Goal: Task Accomplishment & Management: Manage account settings

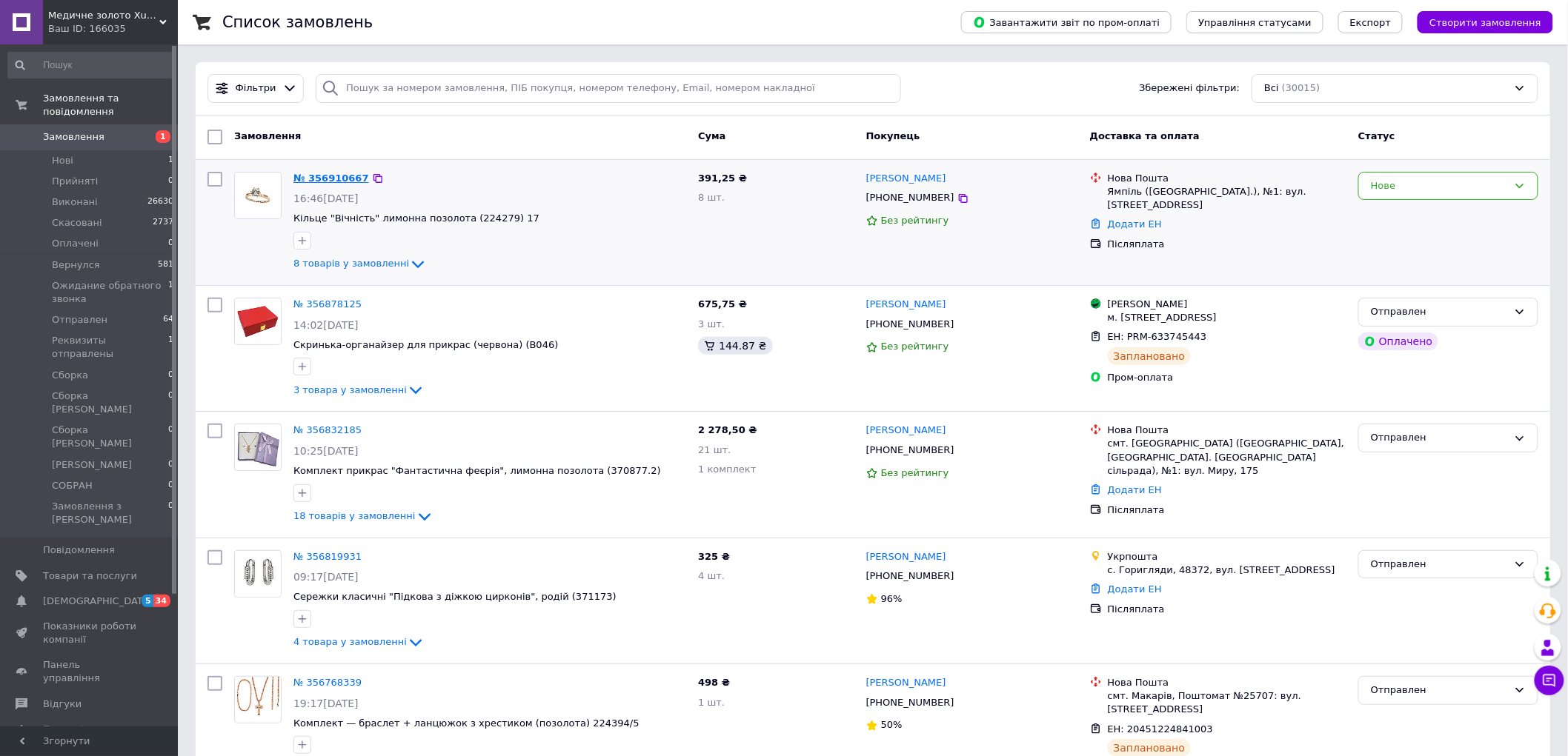
click at [329, 184] on link "№ 356910667" at bounding box center [331, 178] width 75 height 11
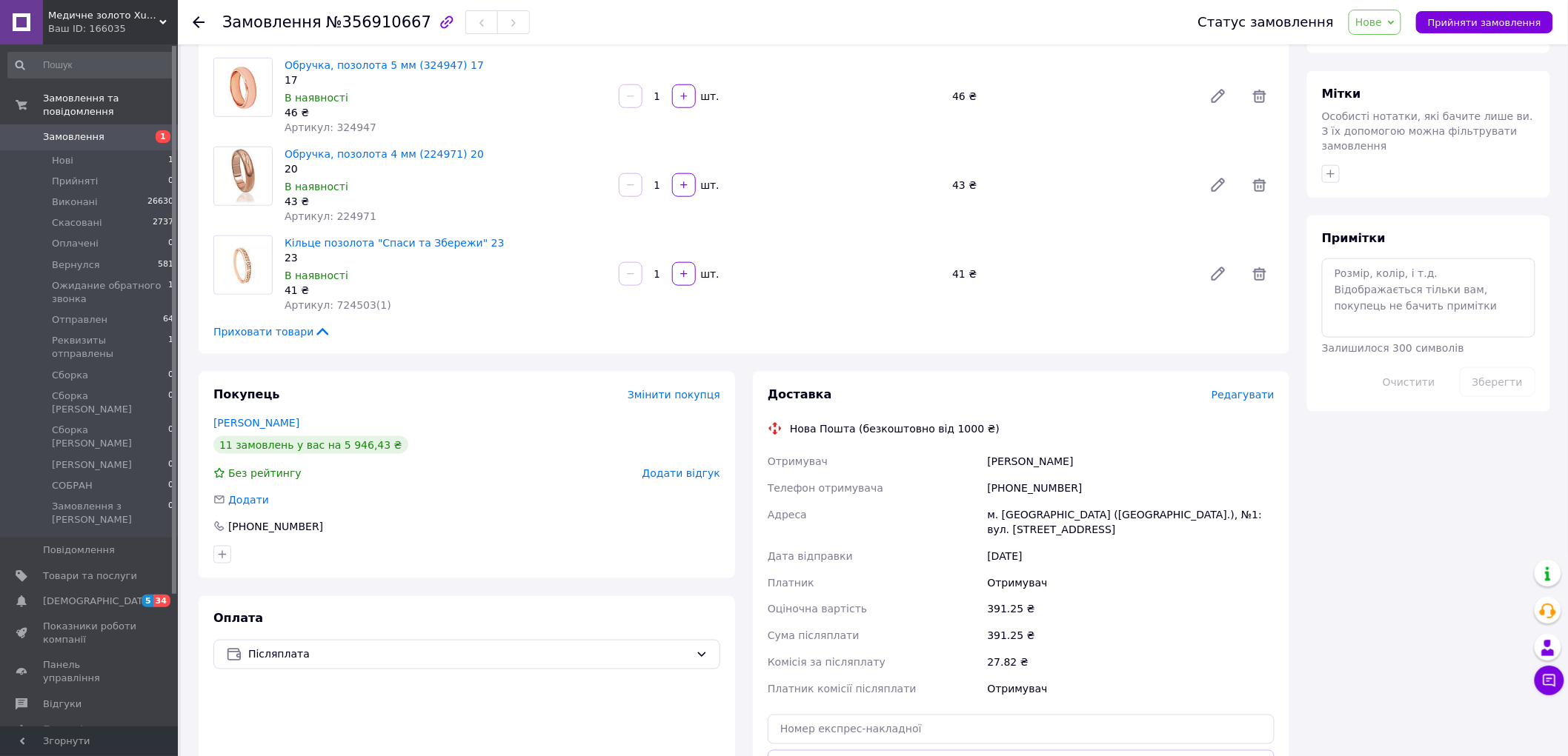
scroll to position [788, 0]
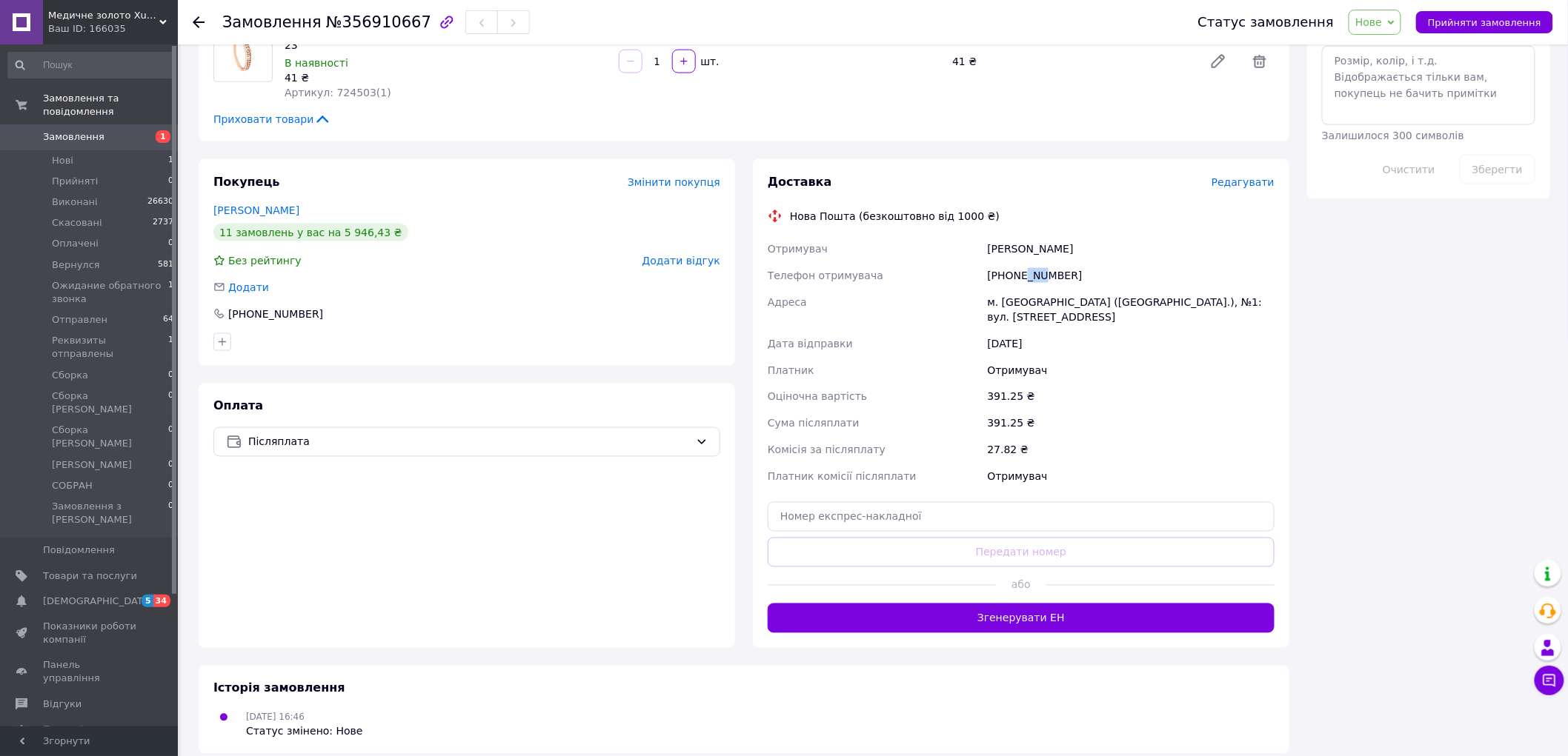
drag, startPoint x: 1023, startPoint y: 278, endPoint x: 1039, endPoint y: 283, distance: 16.8
click at [1039, 283] on div "+380676604606" at bounding box center [1131, 275] width 293 height 26
click at [1475, 19] on span "Прийняти замовлення" at bounding box center [1484, 22] width 113 height 11
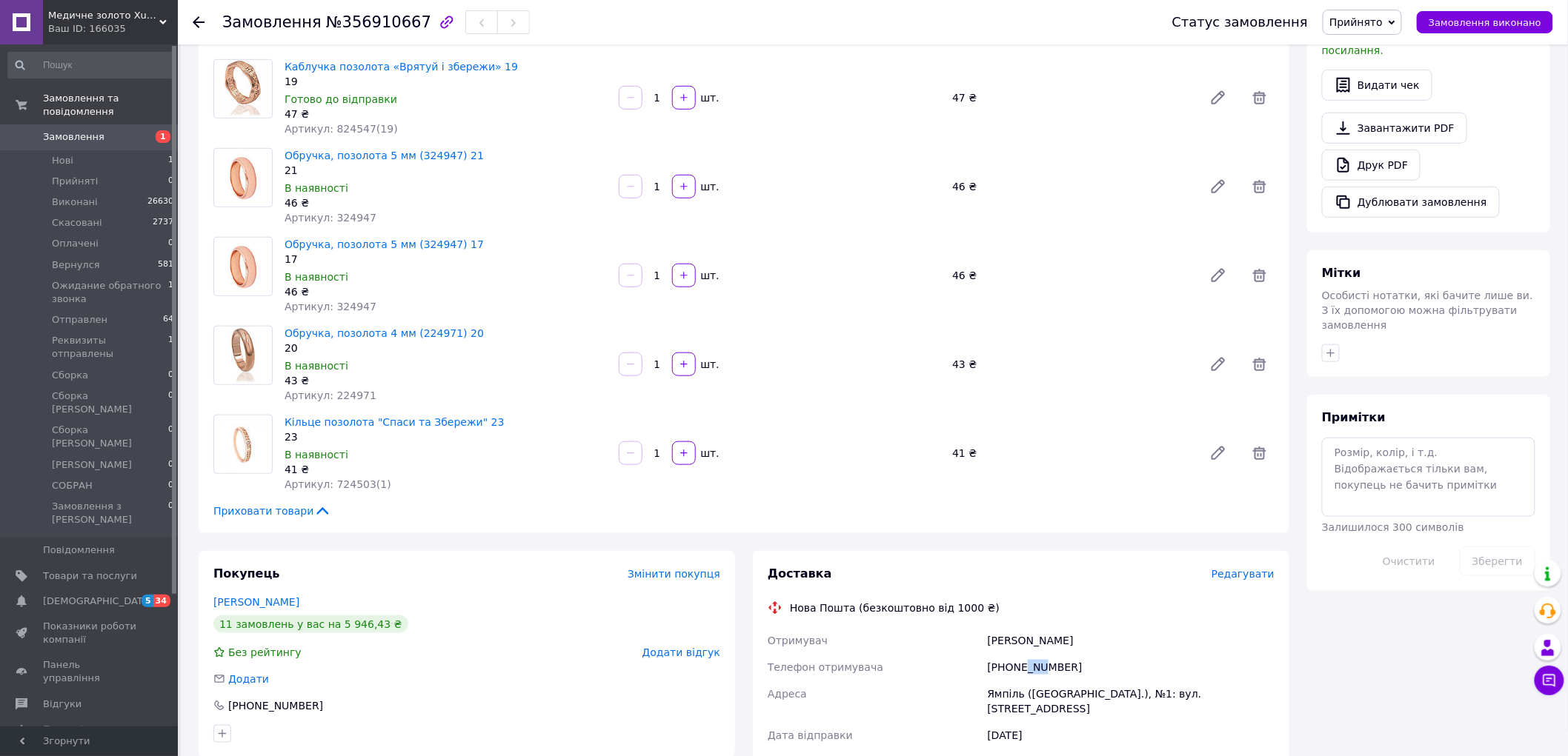
scroll to position [388, 0]
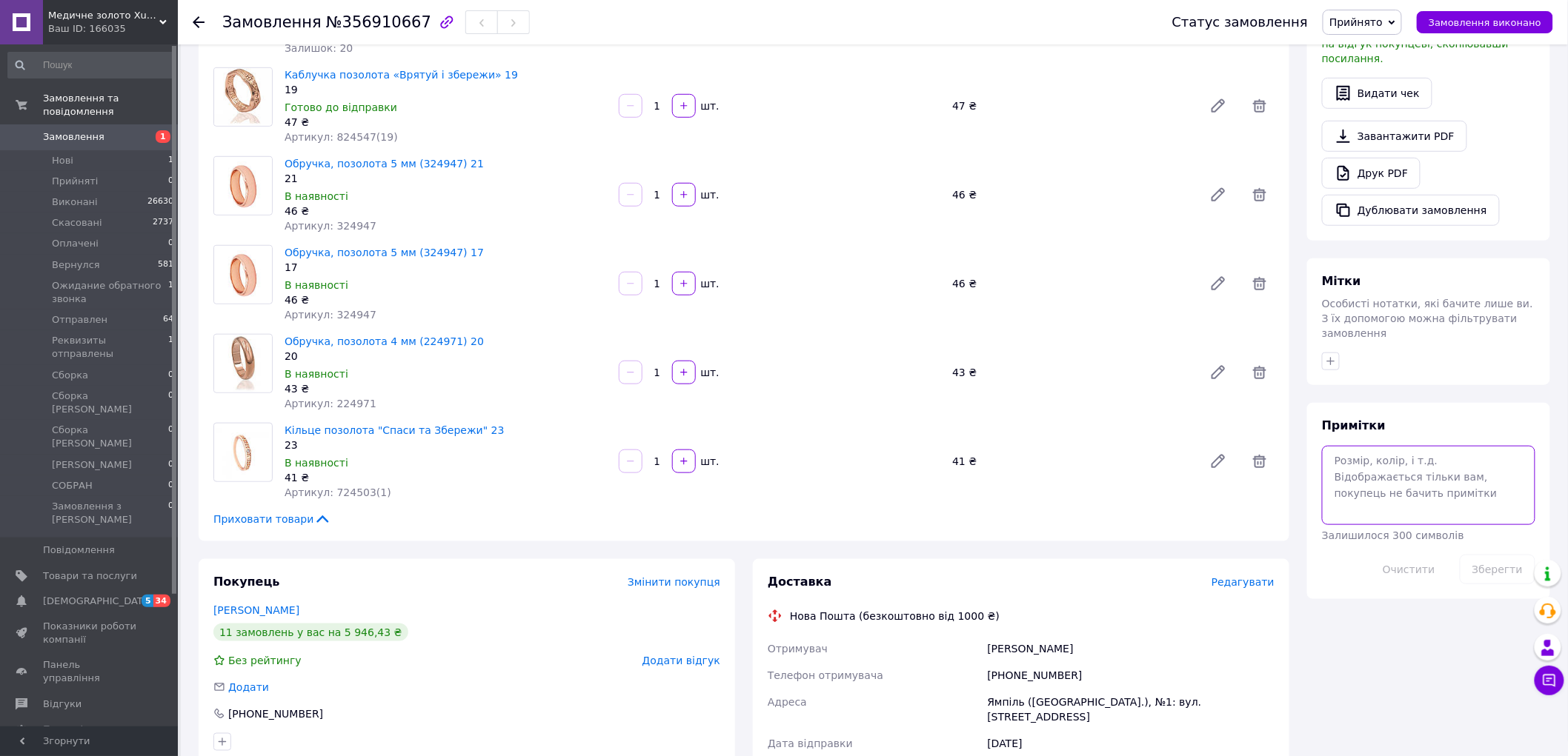
click at [1386, 452] on textarea at bounding box center [1428, 485] width 213 height 79
type textarea "согласован"
click at [1494, 555] on button "Зберегти" at bounding box center [1497, 569] width 75 height 30
click at [355, 23] on span "№356910667" at bounding box center [378, 22] width 105 height 18
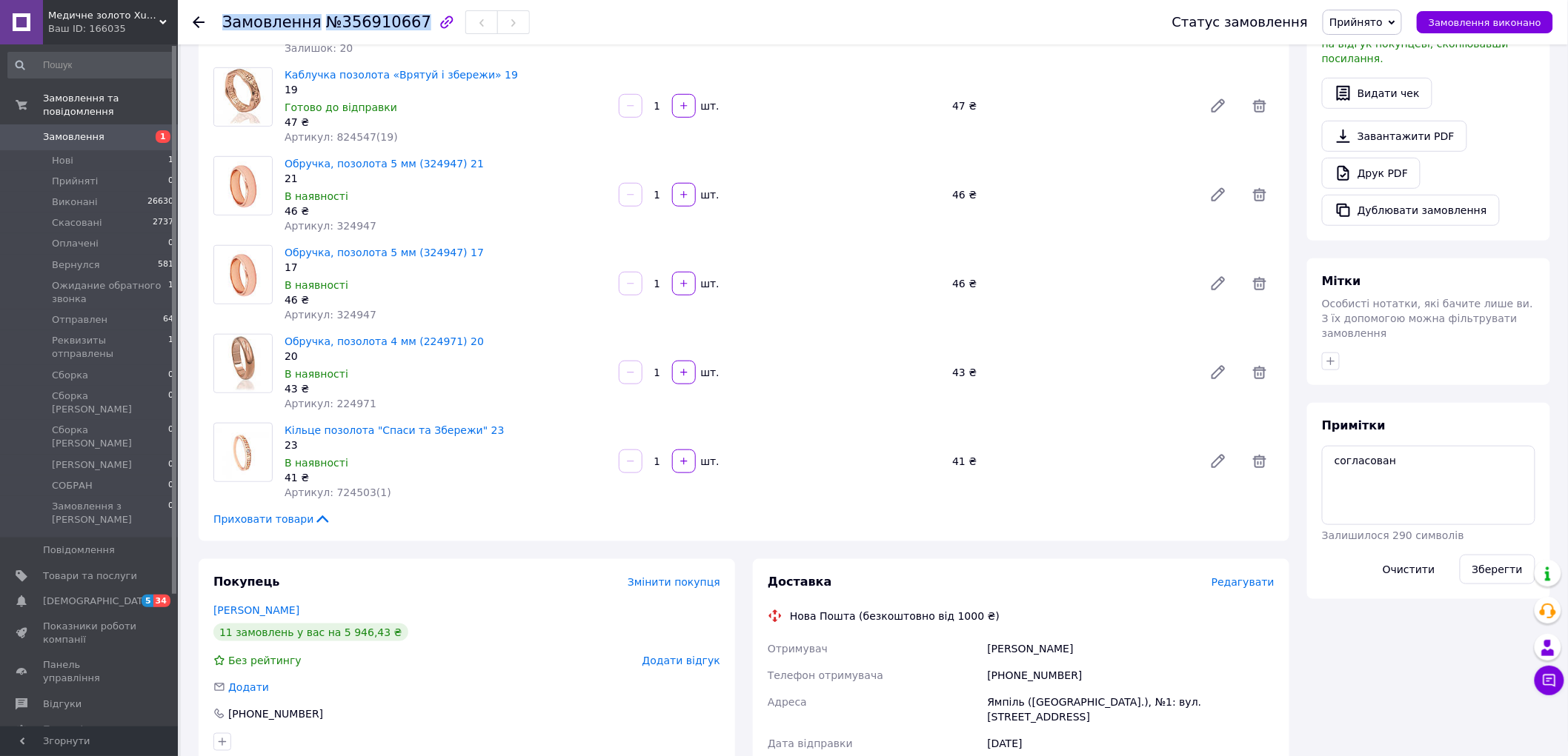
click at [355, 23] on span "№356910667" at bounding box center [378, 22] width 105 height 18
copy h1 "Замовлення №356910667"
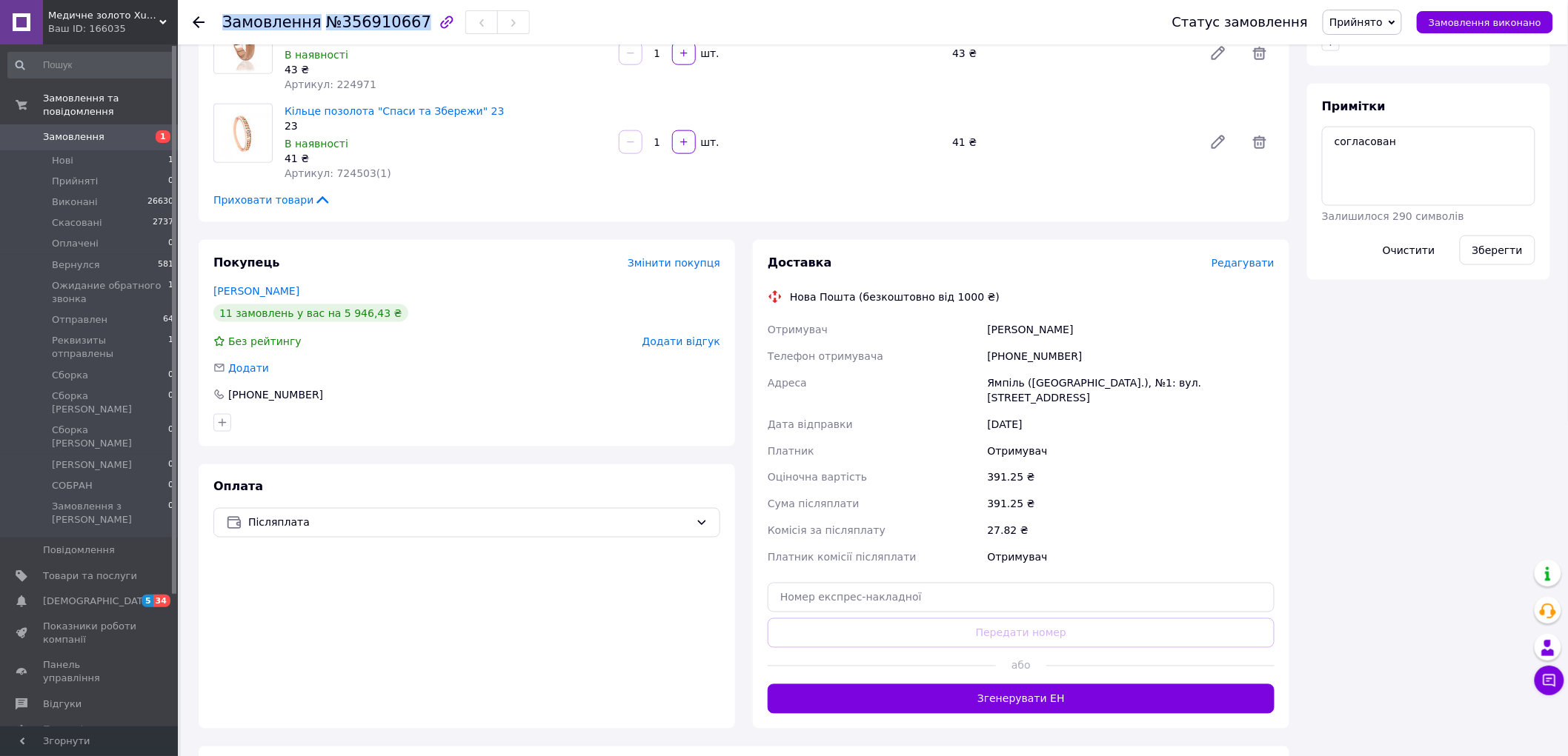
scroll to position [860, 0]
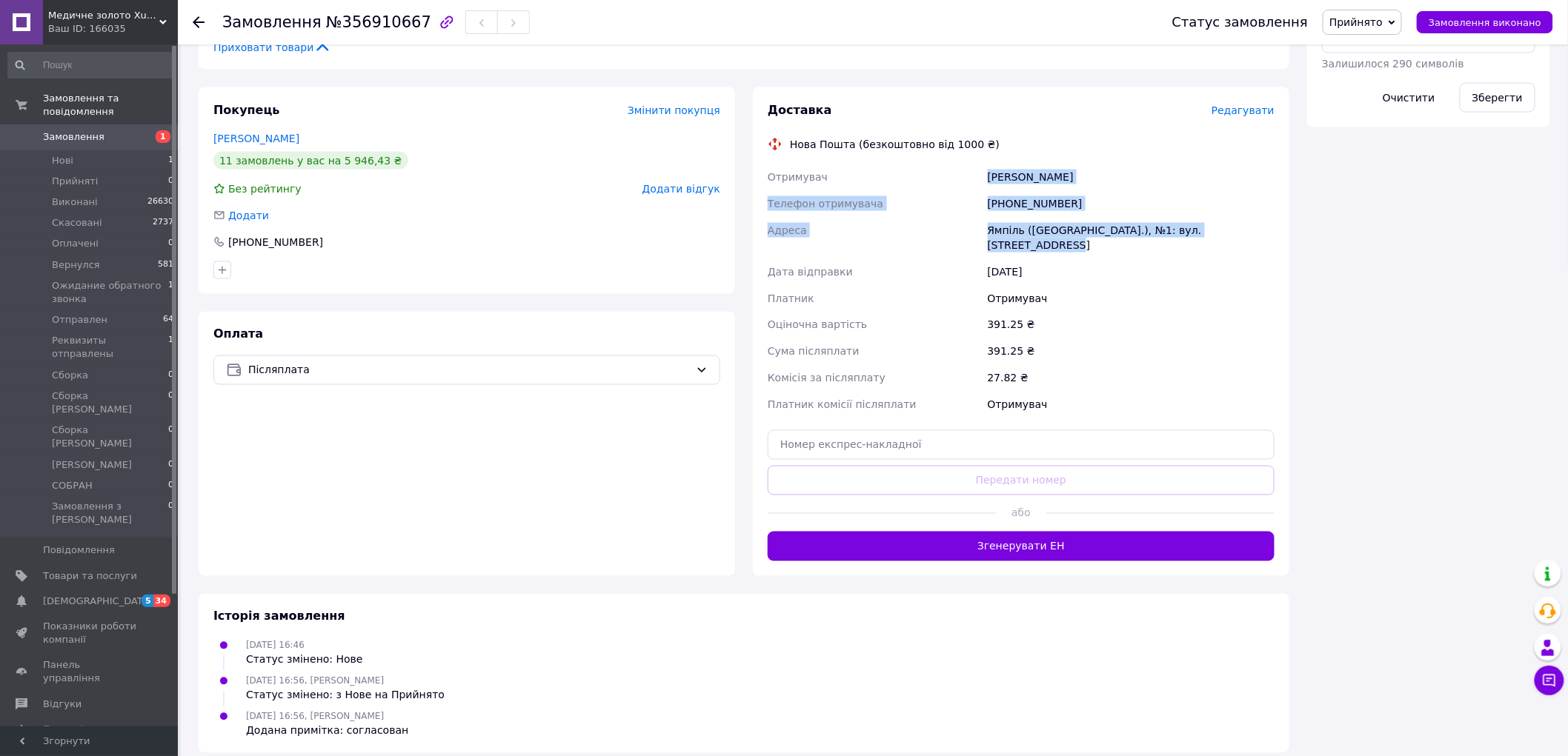
drag, startPoint x: 989, startPoint y: 178, endPoint x: 1261, endPoint y: 241, distance: 279.2
click at [1261, 241] on div "Отримувач Сидорук Валентина Телефон отримувача +380676604606 Адреса Ямпіль (Він…" at bounding box center [1020, 291] width 513 height 255
copy div "Сидорук Валентина Телефон отримувача +380676604606 Адреса Ямпіль (Вінницька обл…"
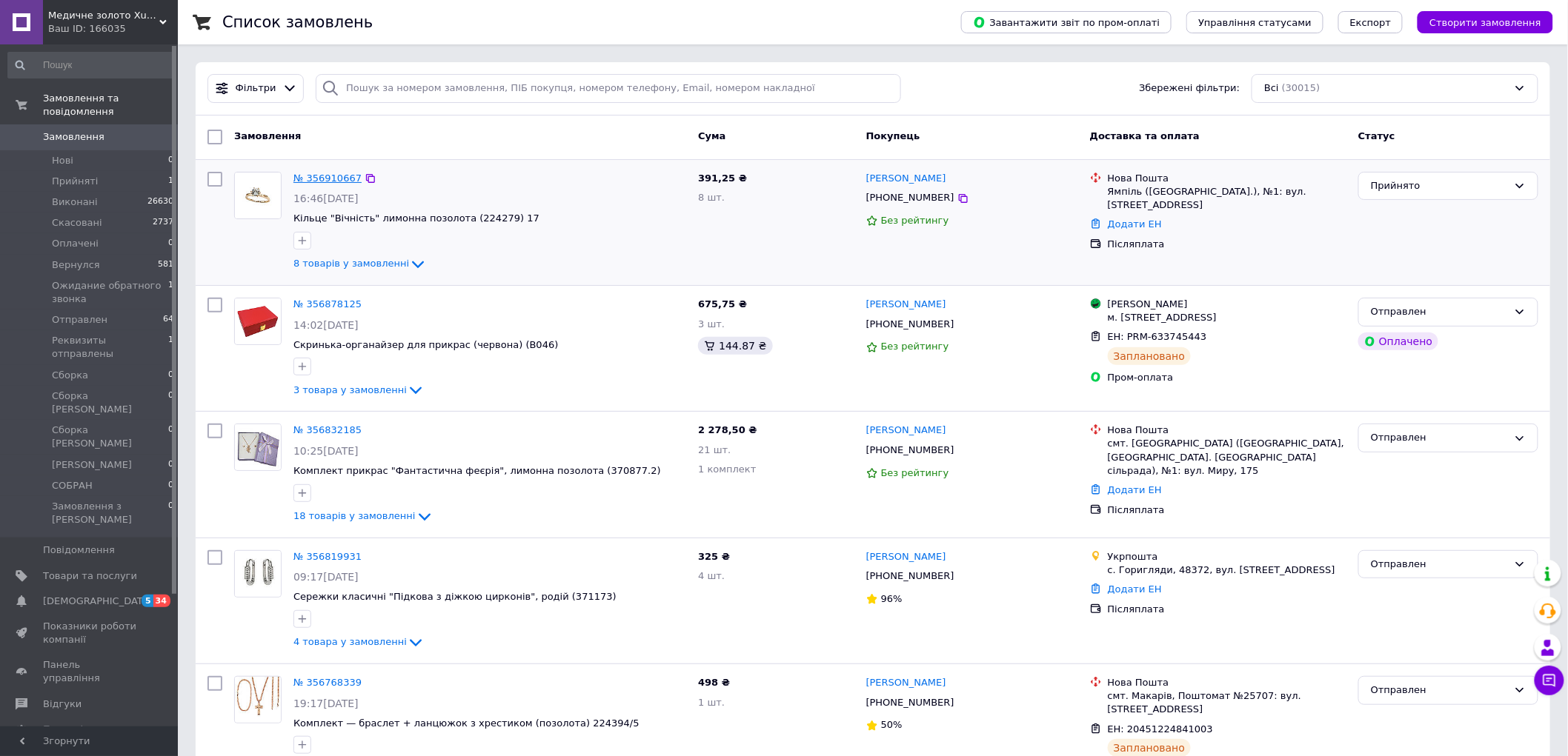
click at [315, 182] on link "№ 356910667" at bounding box center [327, 178] width 68 height 11
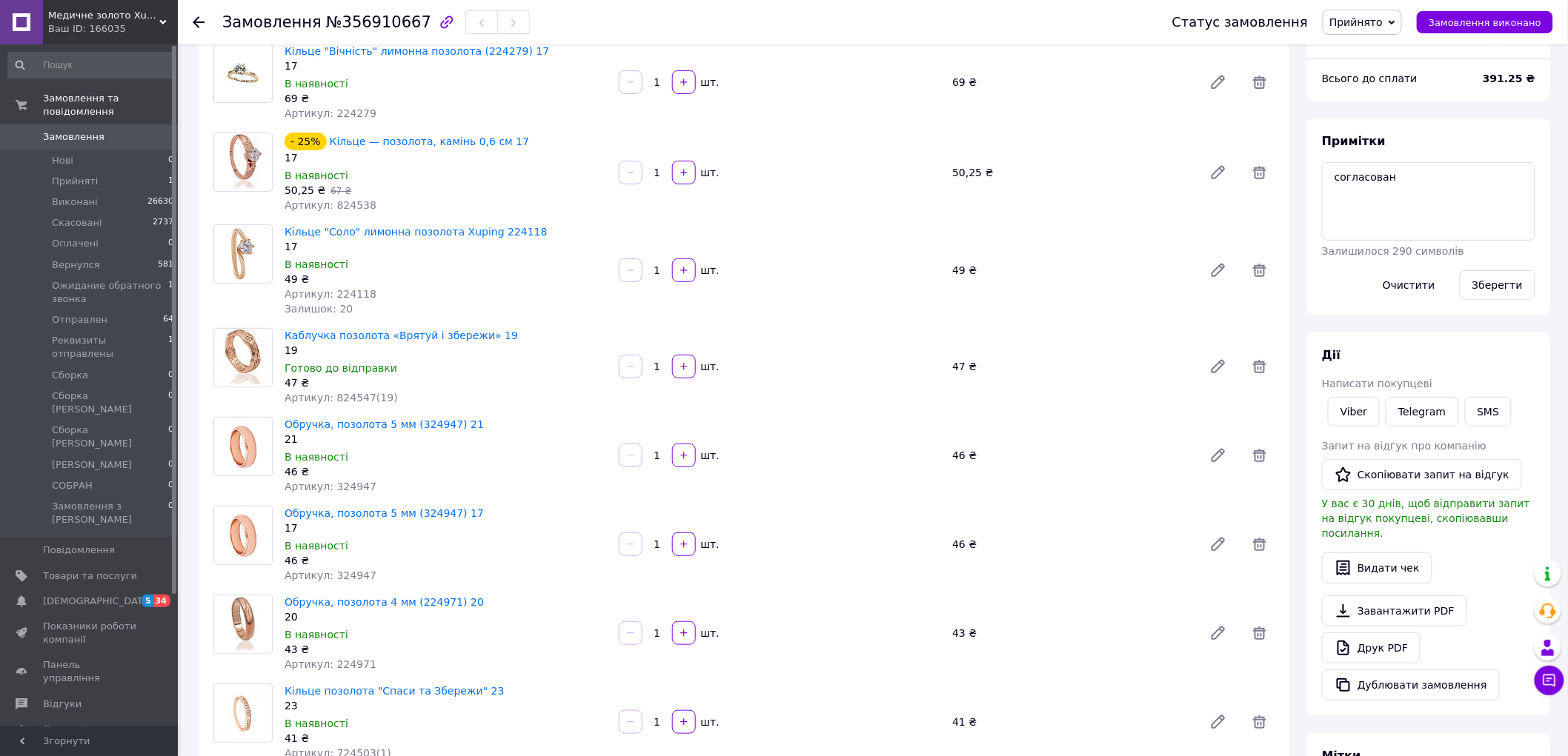
scroll to position [164, 0]
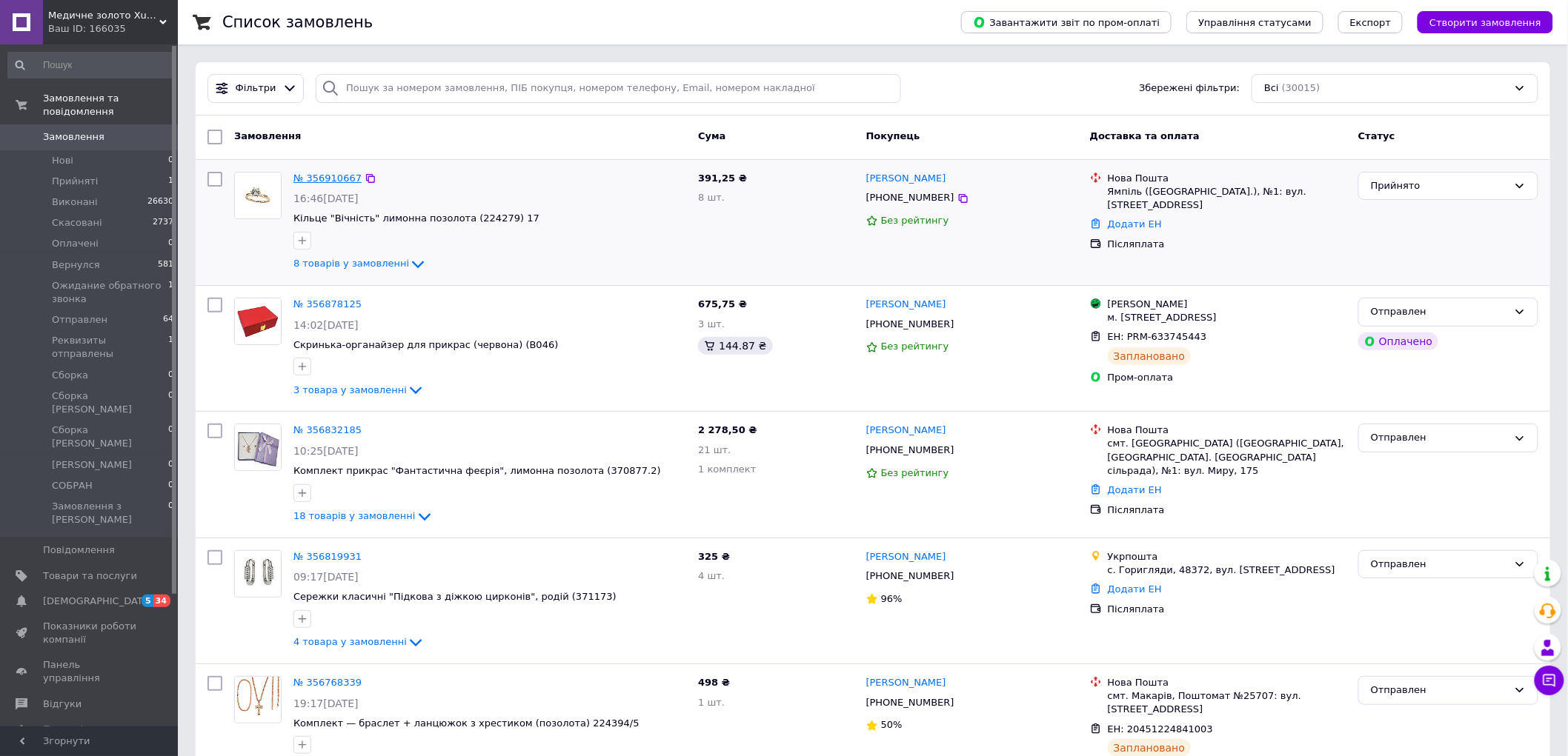
click at [326, 176] on link "№ 356910667" at bounding box center [327, 178] width 68 height 11
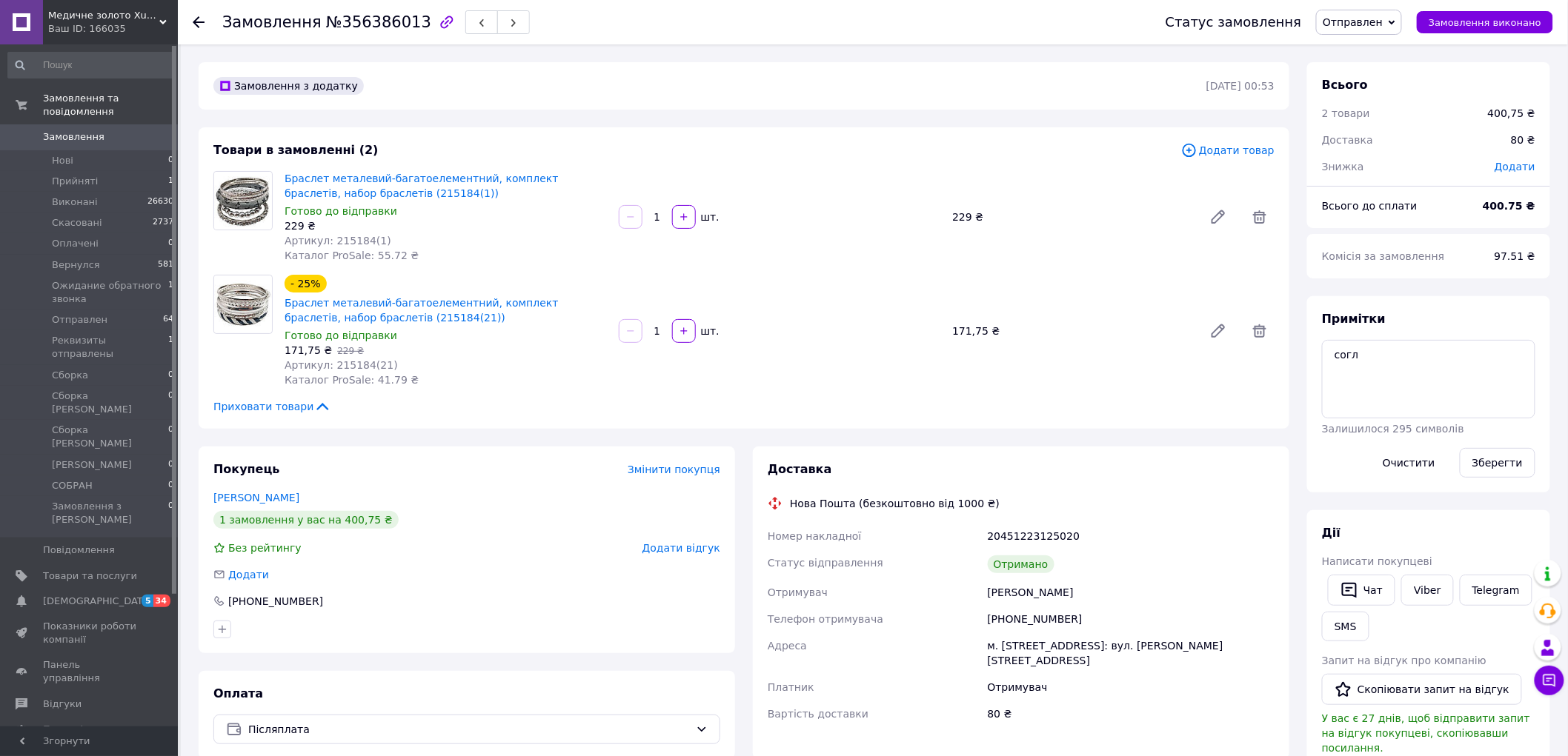
click at [355, 23] on span "№356386013" at bounding box center [378, 22] width 105 height 18
copy span "356386013"
click at [373, 35] on div "Замовлення №356386013" at bounding box center [679, 22] width 914 height 44
click at [365, 24] on span "№356386013" at bounding box center [378, 22] width 105 height 18
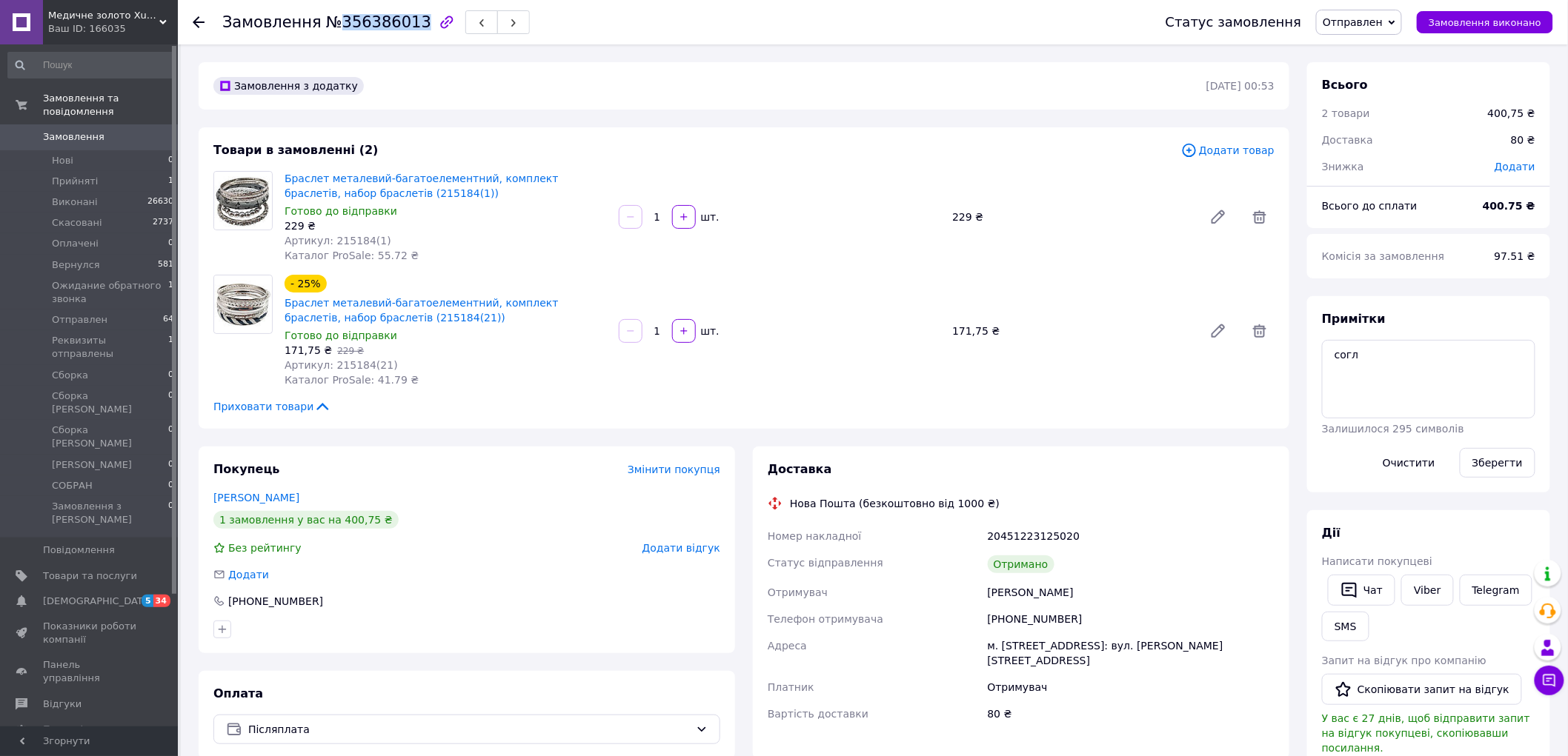
click at [365, 24] on span "№356386013" at bounding box center [378, 22] width 105 height 18
copy h1 "Замовлення №356386013"
click at [999, 591] on div "Пономаренко Анна" at bounding box center [1131, 592] width 293 height 26
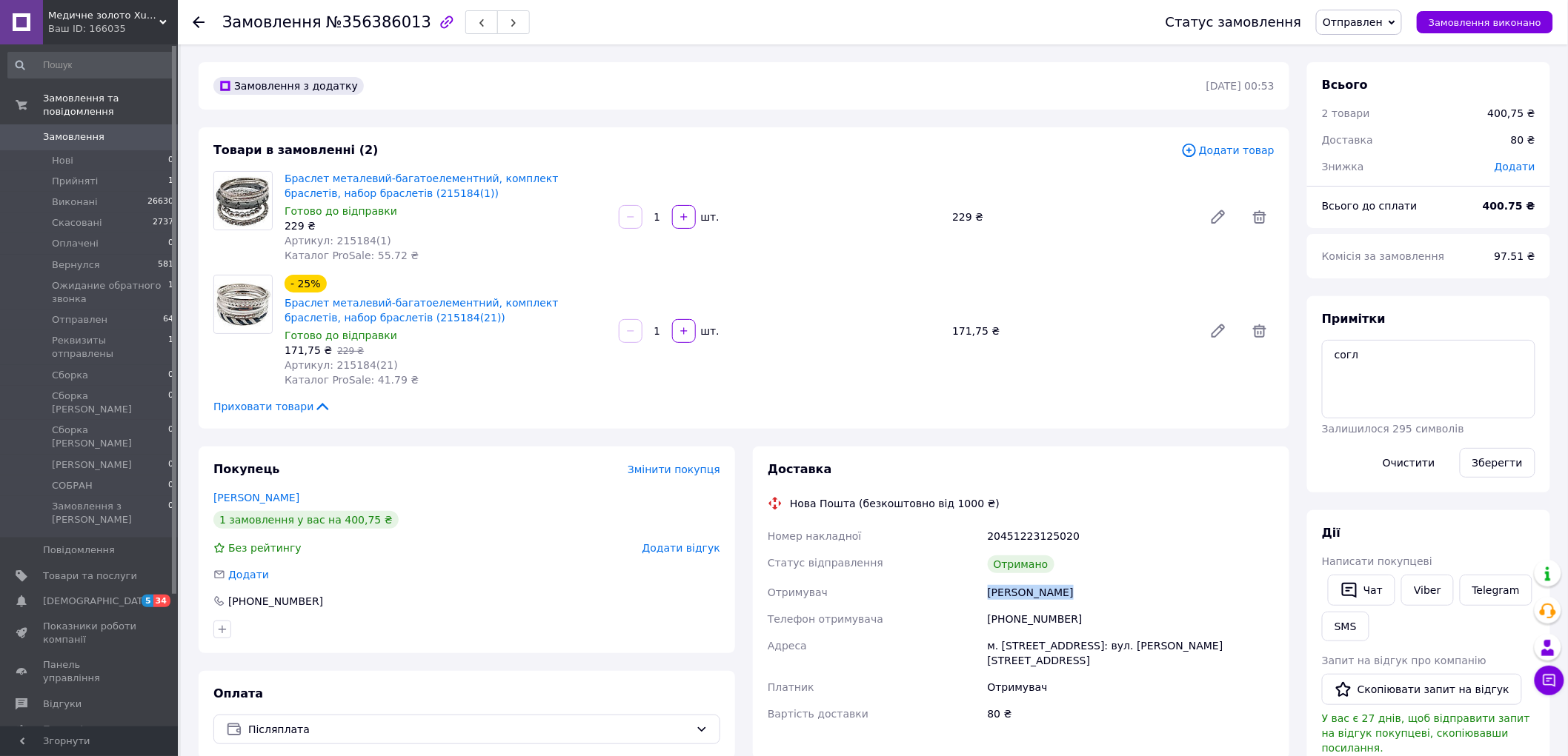
click at [999, 591] on div "Пономаренко Анна" at bounding box center [1131, 592] width 293 height 26
copy div "Пономаренко Анна"
click at [331, 235] on span "Артикул: 215184(1)" at bounding box center [338, 241] width 107 height 12
copy span "215184"
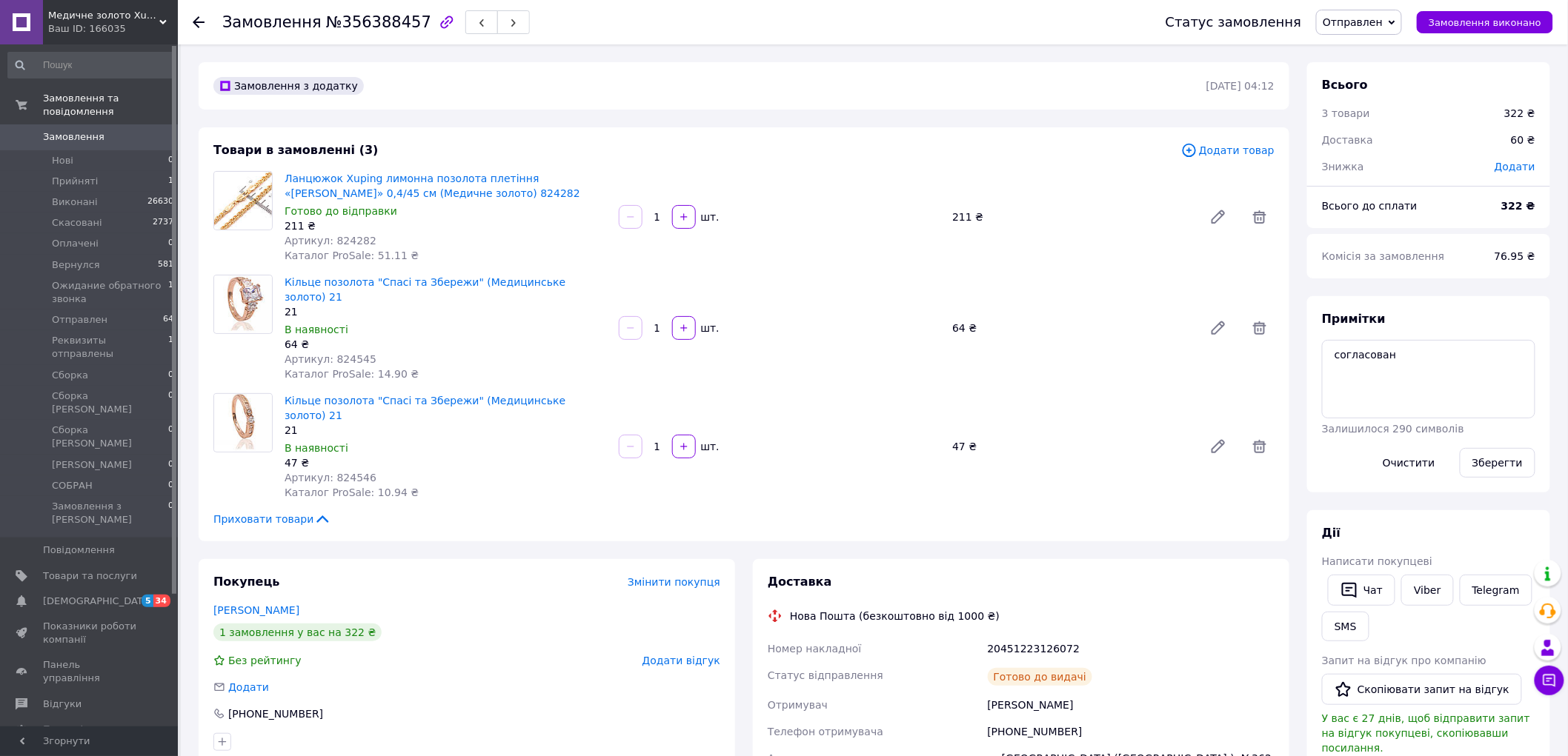
click at [326, 26] on span "№356388457" at bounding box center [378, 22] width 105 height 18
copy h1 "Замовлення №356388457"
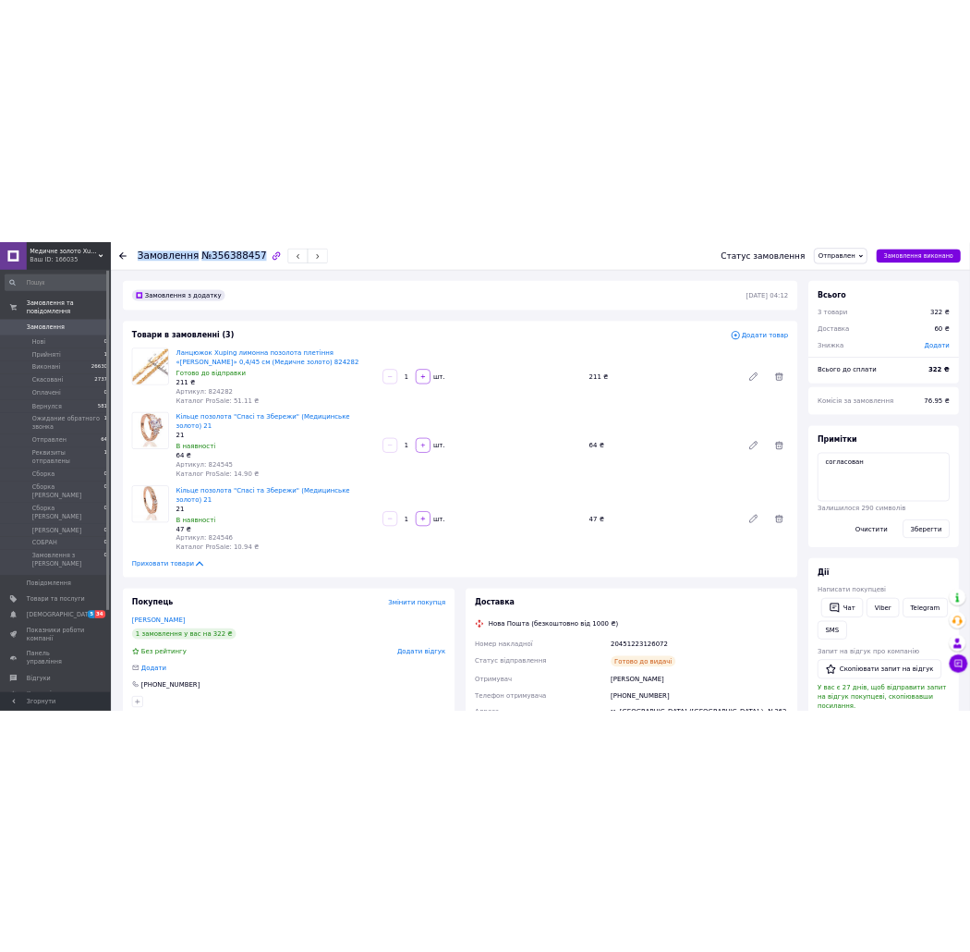
scroll to position [308, 0]
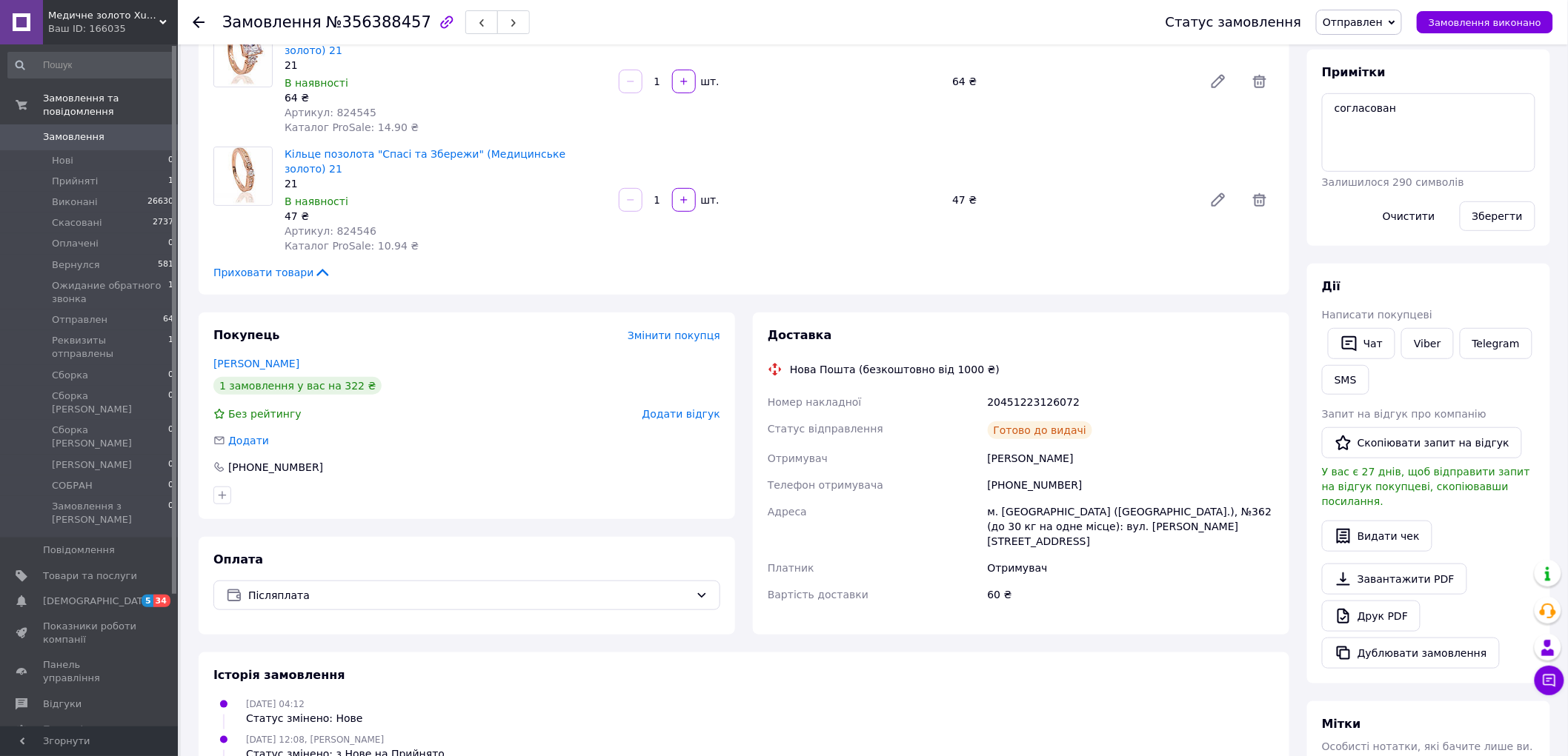
click at [999, 445] on div "Кривко Анна" at bounding box center [1131, 458] width 293 height 26
copy div "Кривко Анна"
click at [454, 394] on div "Покупець Змінити покупця Кривко Анна 1 замовлення у вас на 322 ₴ Без рейтингу Д…" at bounding box center [467, 416] width 537 height 207
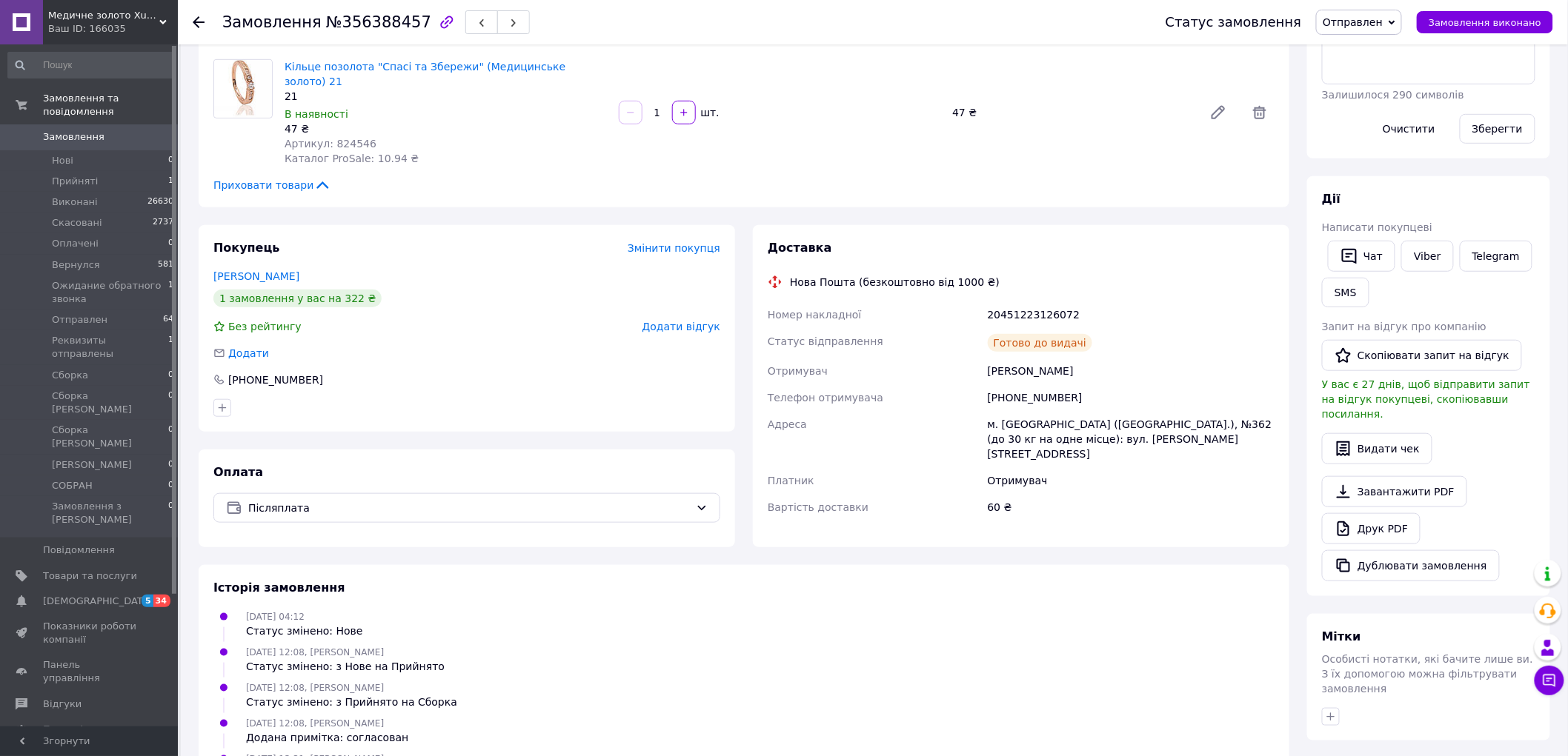
scroll to position [422, 0]
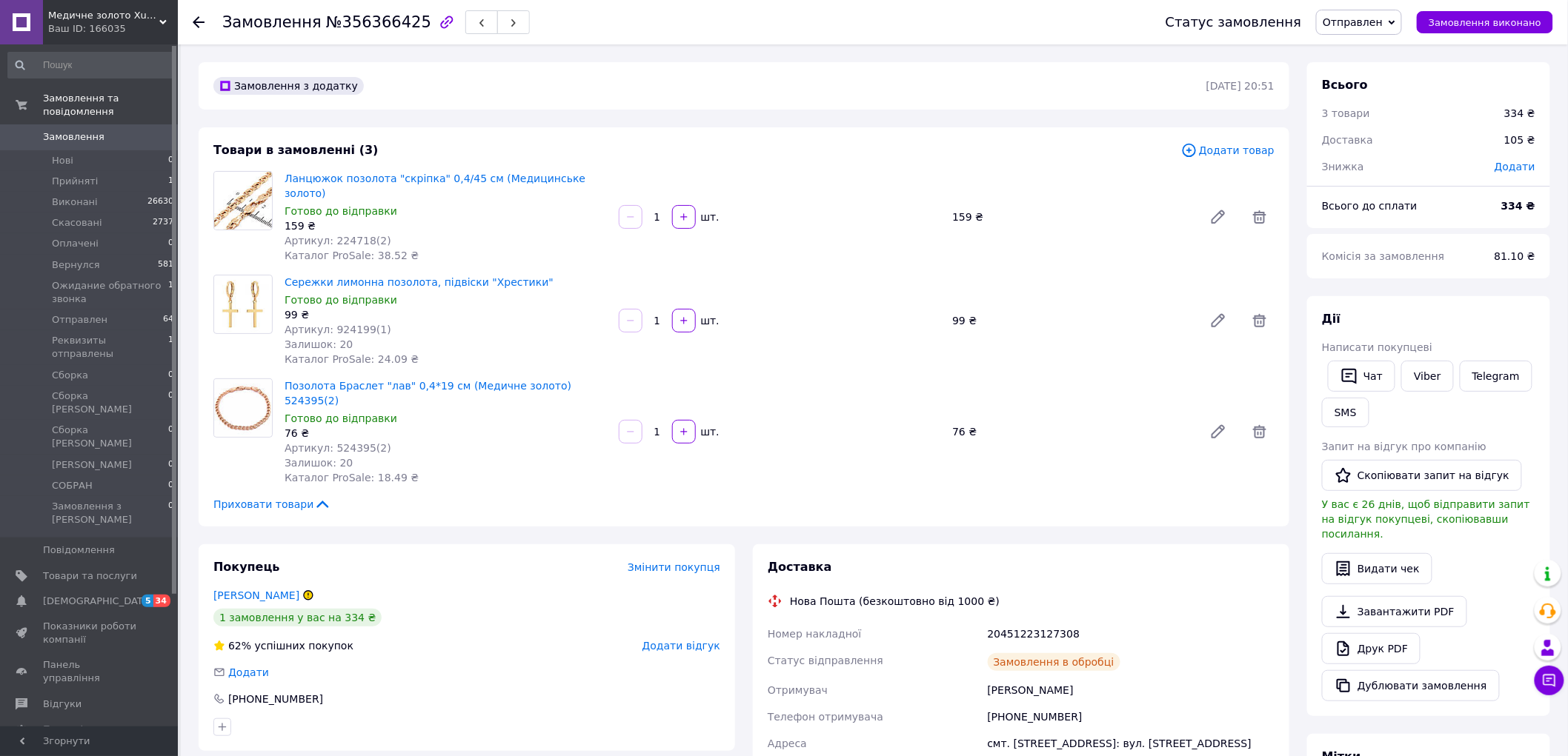
click at [388, 23] on span "№356366425" at bounding box center [378, 22] width 105 height 18
copy h1 "Замовлення №356366425"
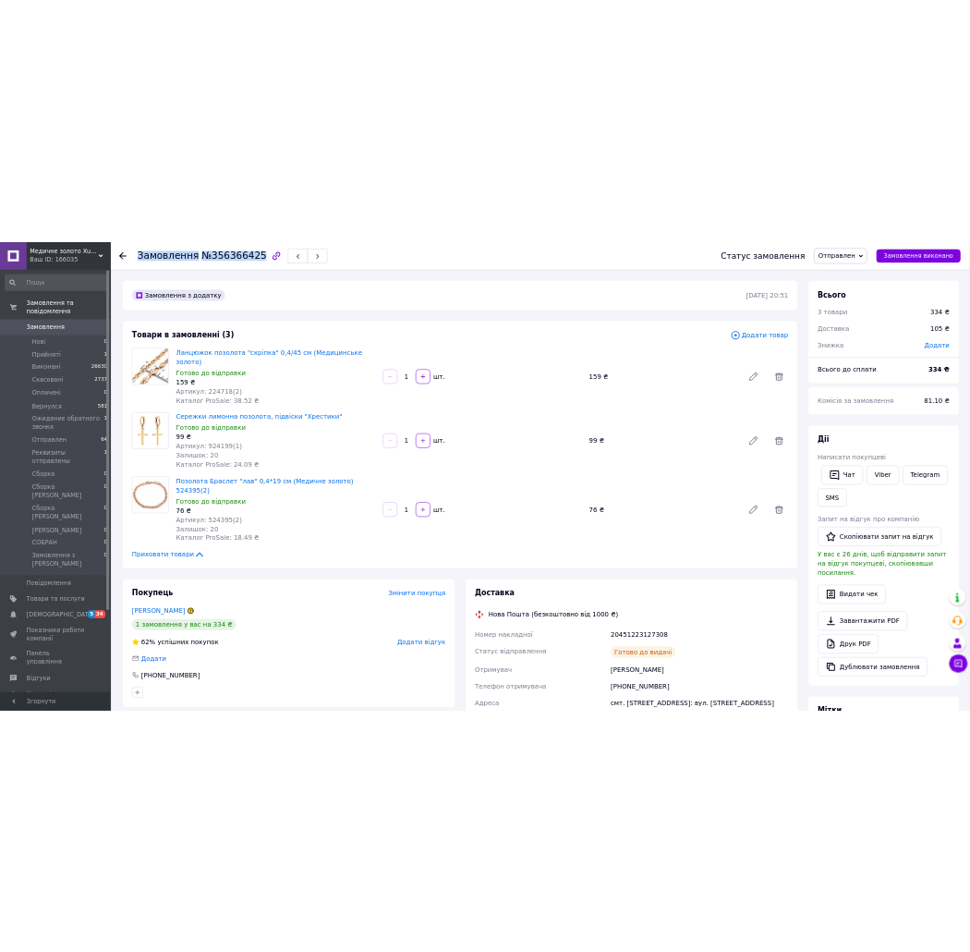
scroll to position [308, 0]
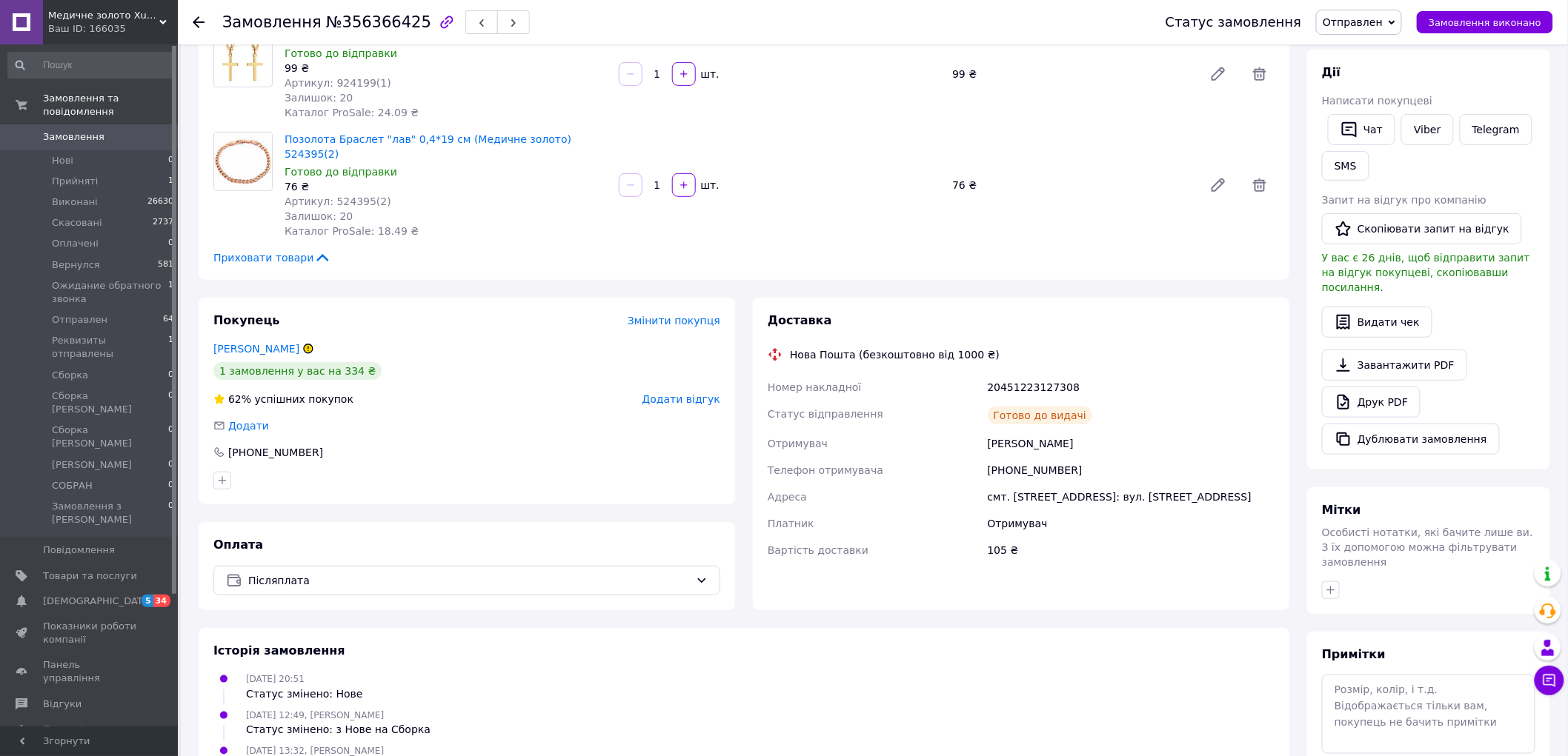
click at [995, 431] on div "Сокур Анастасія" at bounding box center [1131, 443] width 293 height 26
copy div "Сокур Анастасія"
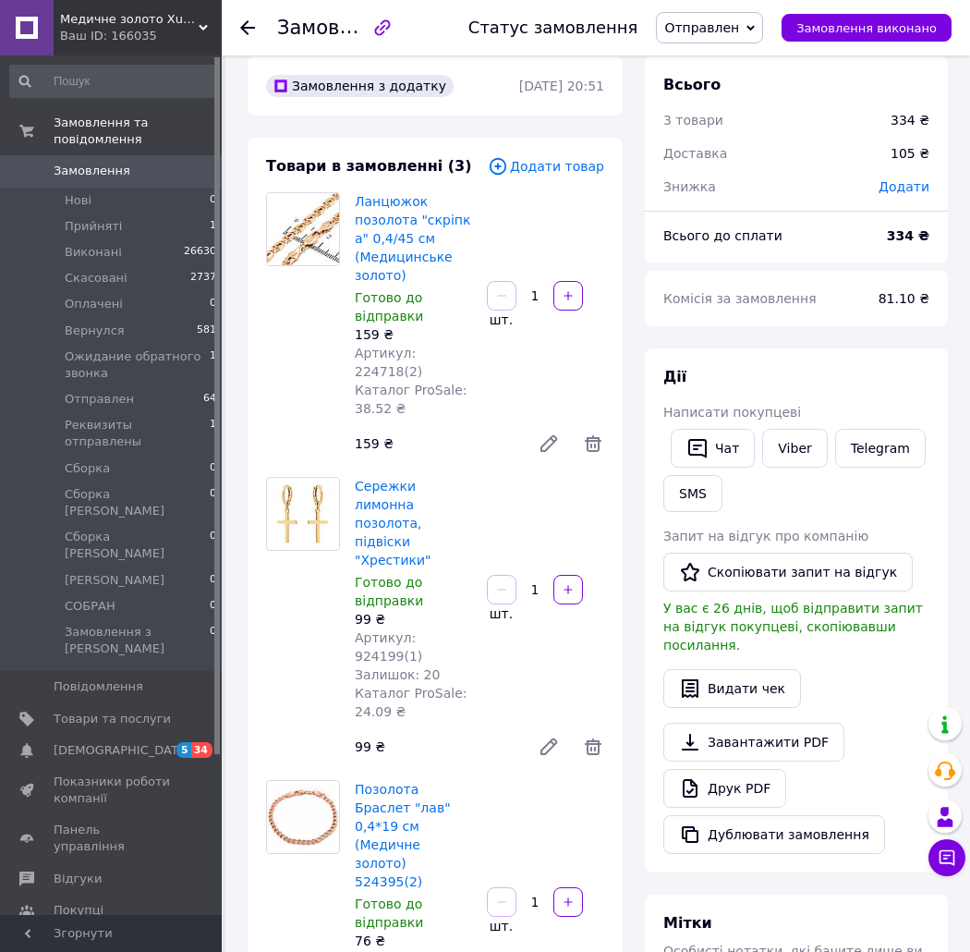
scroll to position [0, 0]
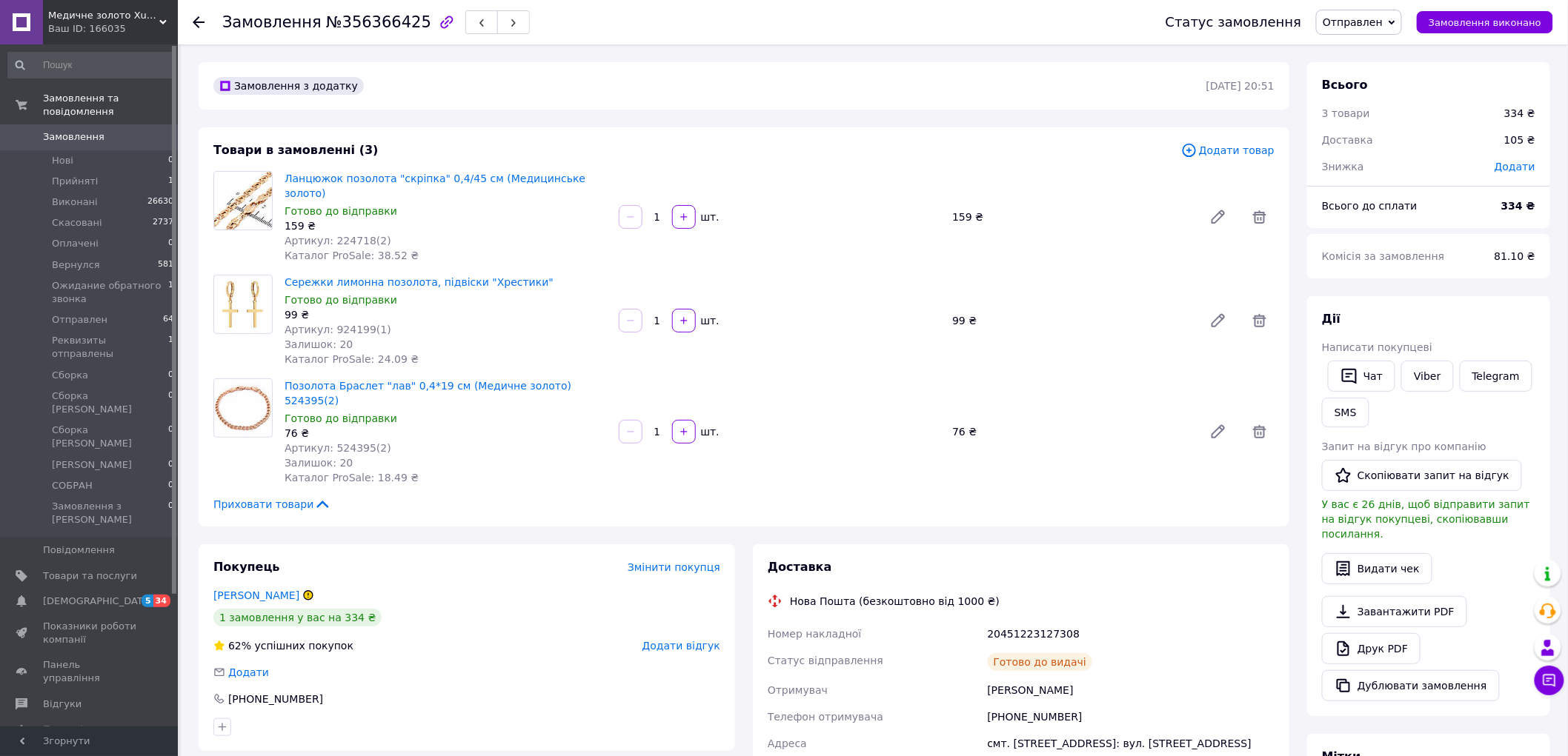
click at [1077, 75] on div "Замовлення з додатку" at bounding box center [708, 86] width 996 height 24
click at [546, 100] on div "Замовлення з додатку 08.08.2025 | 20:51" at bounding box center [744, 86] width 1091 height 47
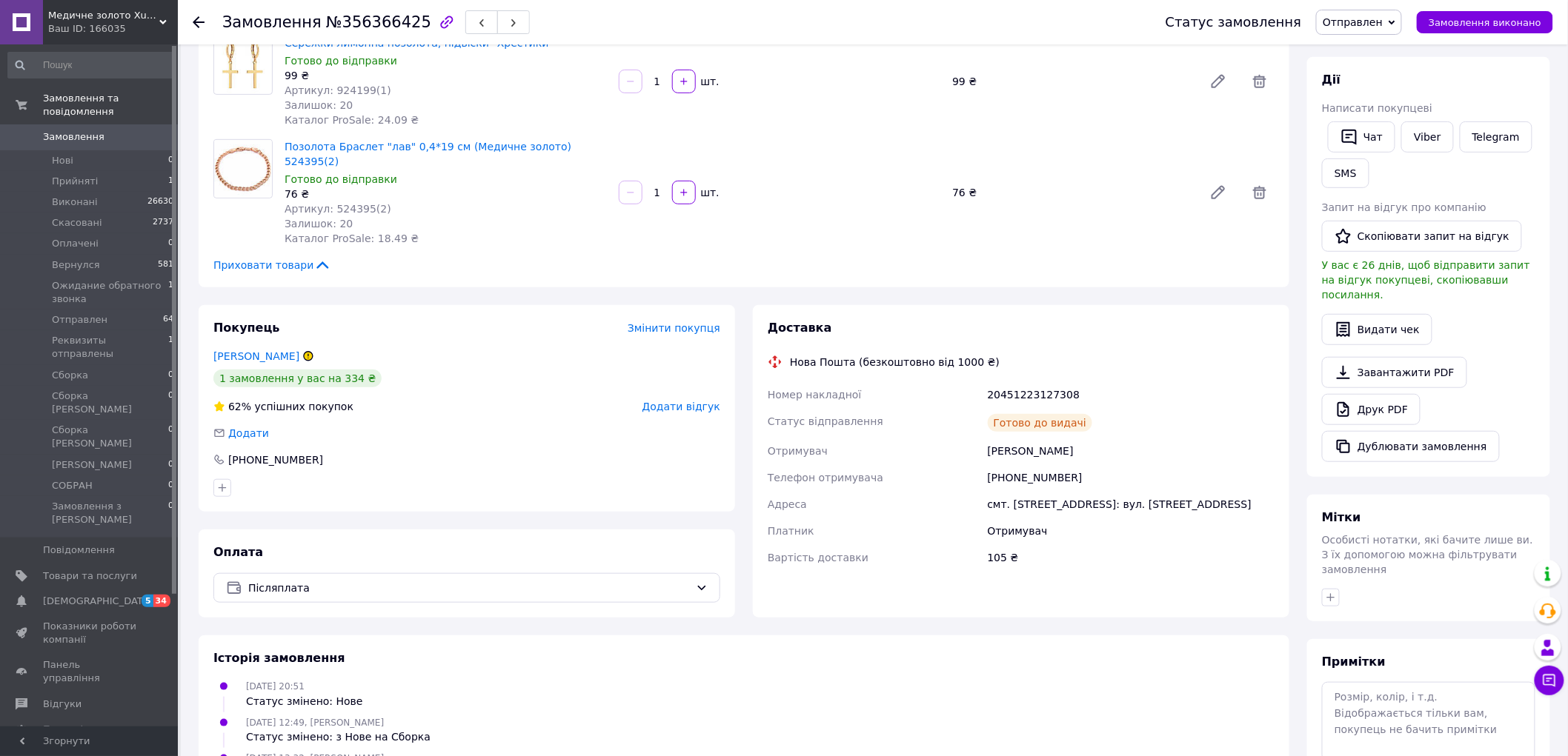
scroll to position [336, 0]
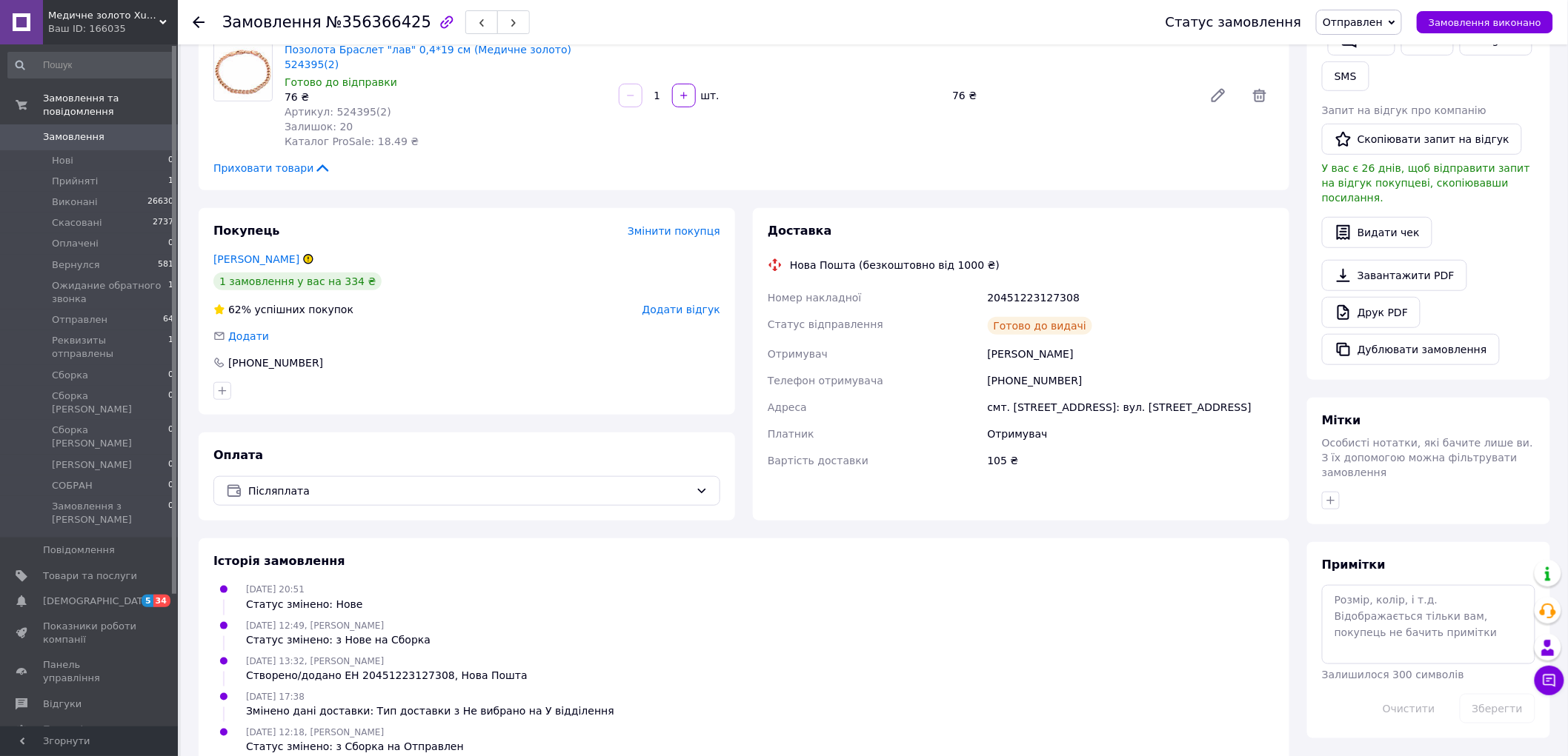
click at [1147, 341] on div "Сокур Анастасія" at bounding box center [1131, 354] width 293 height 26
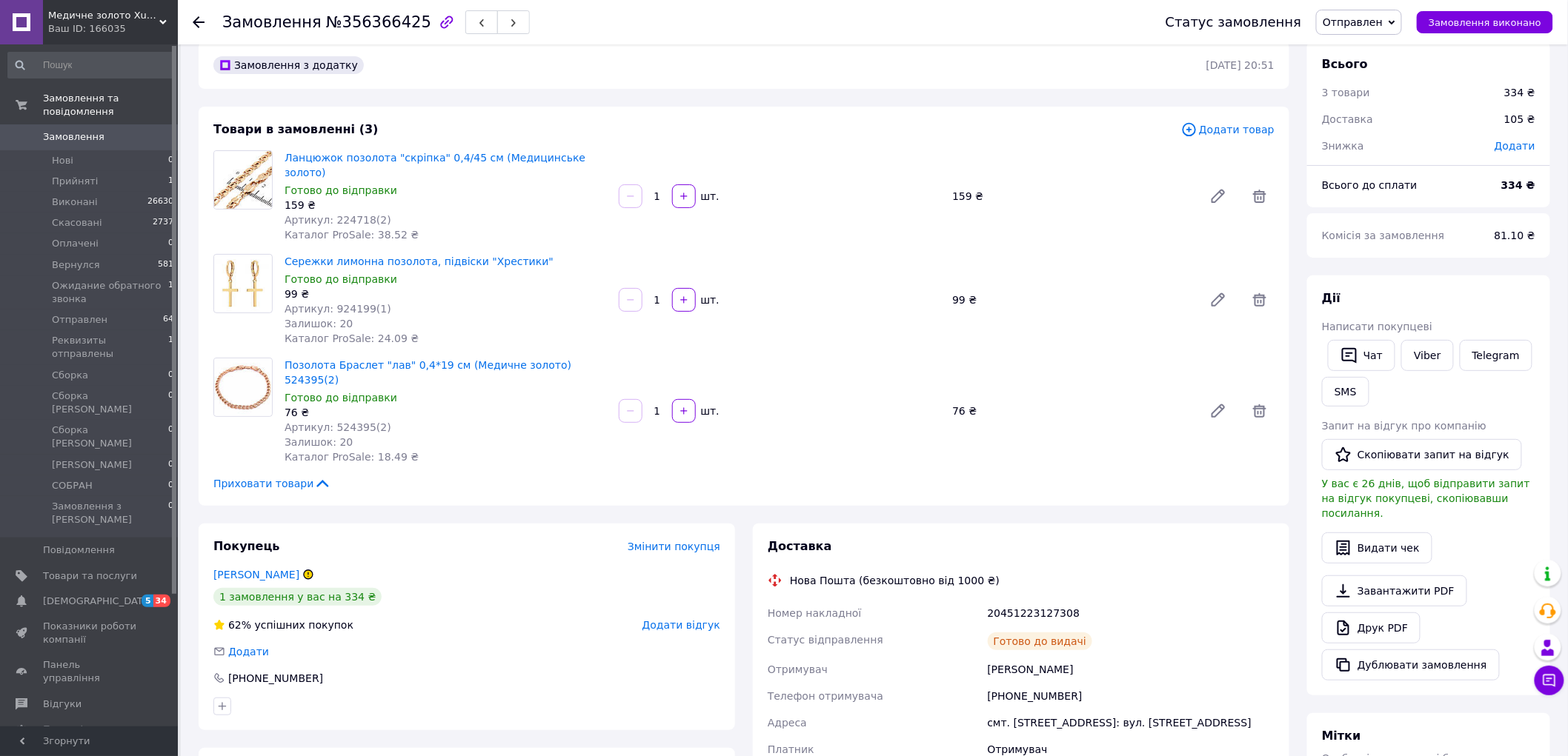
scroll to position [0, 0]
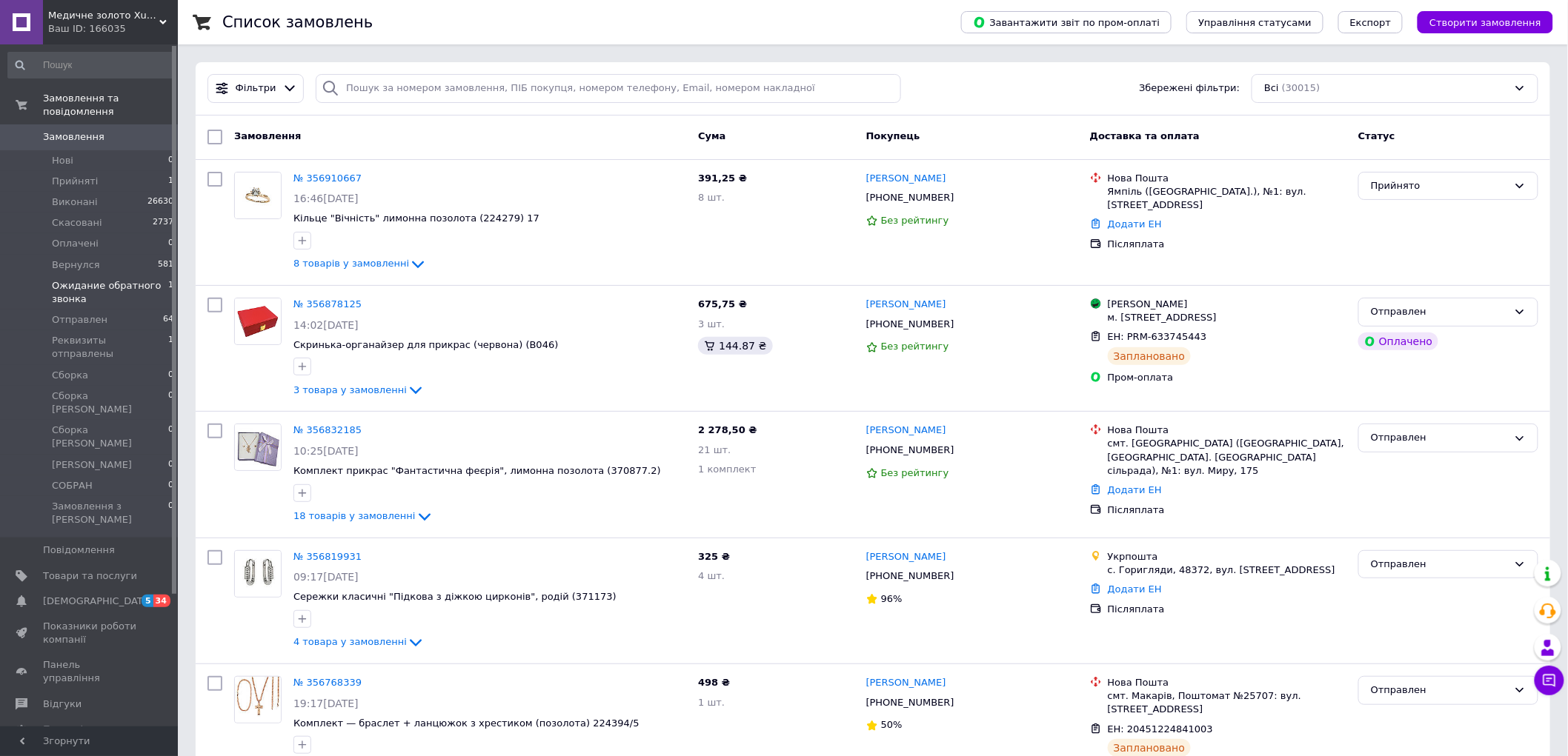
click at [68, 285] on span "Ожидание обратного звонка" at bounding box center [110, 292] width 116 height 26
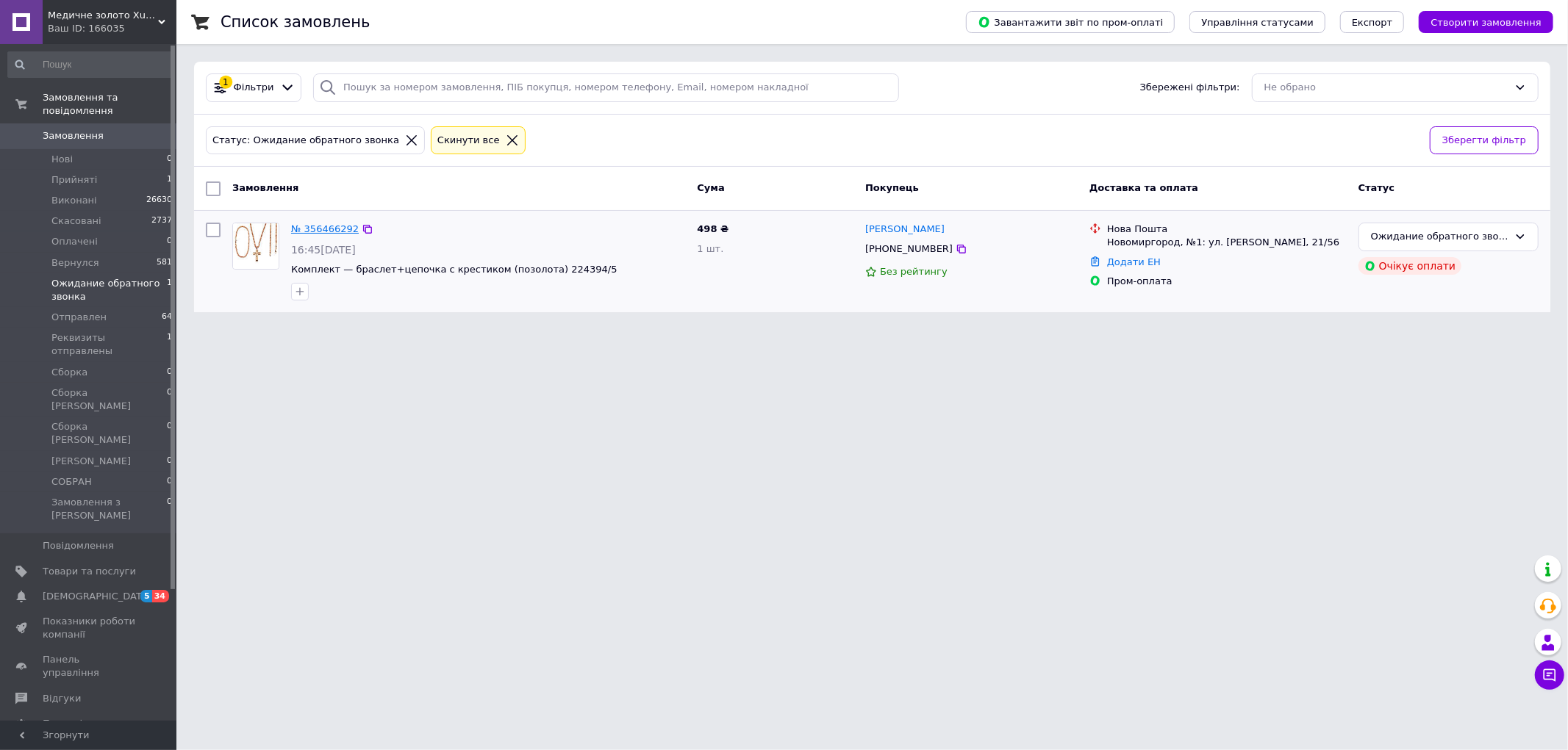
click at [342, 228] on link "№ 356466292" at bounding box center [325, 229] width 68 height 11
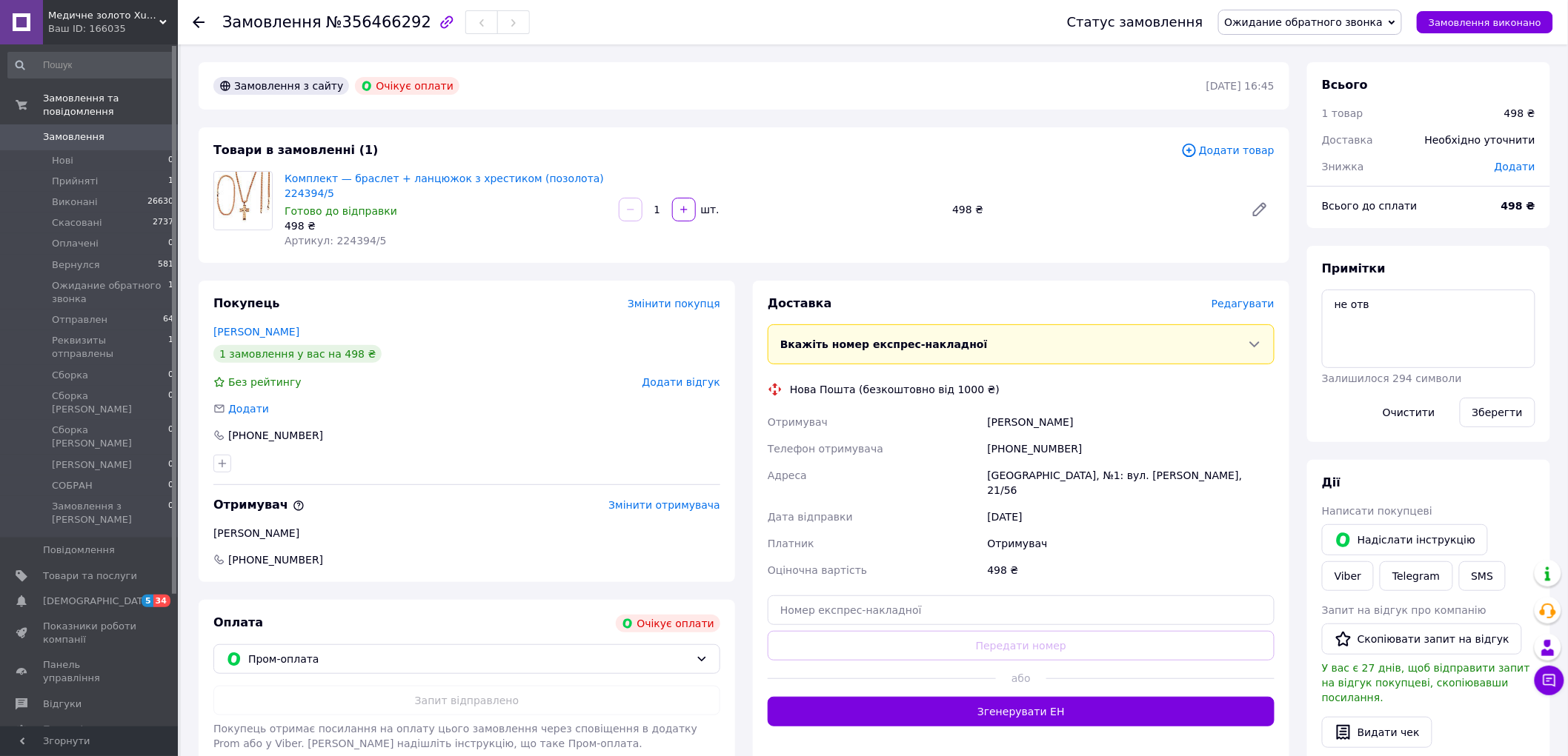
scroll to position [297, 0]
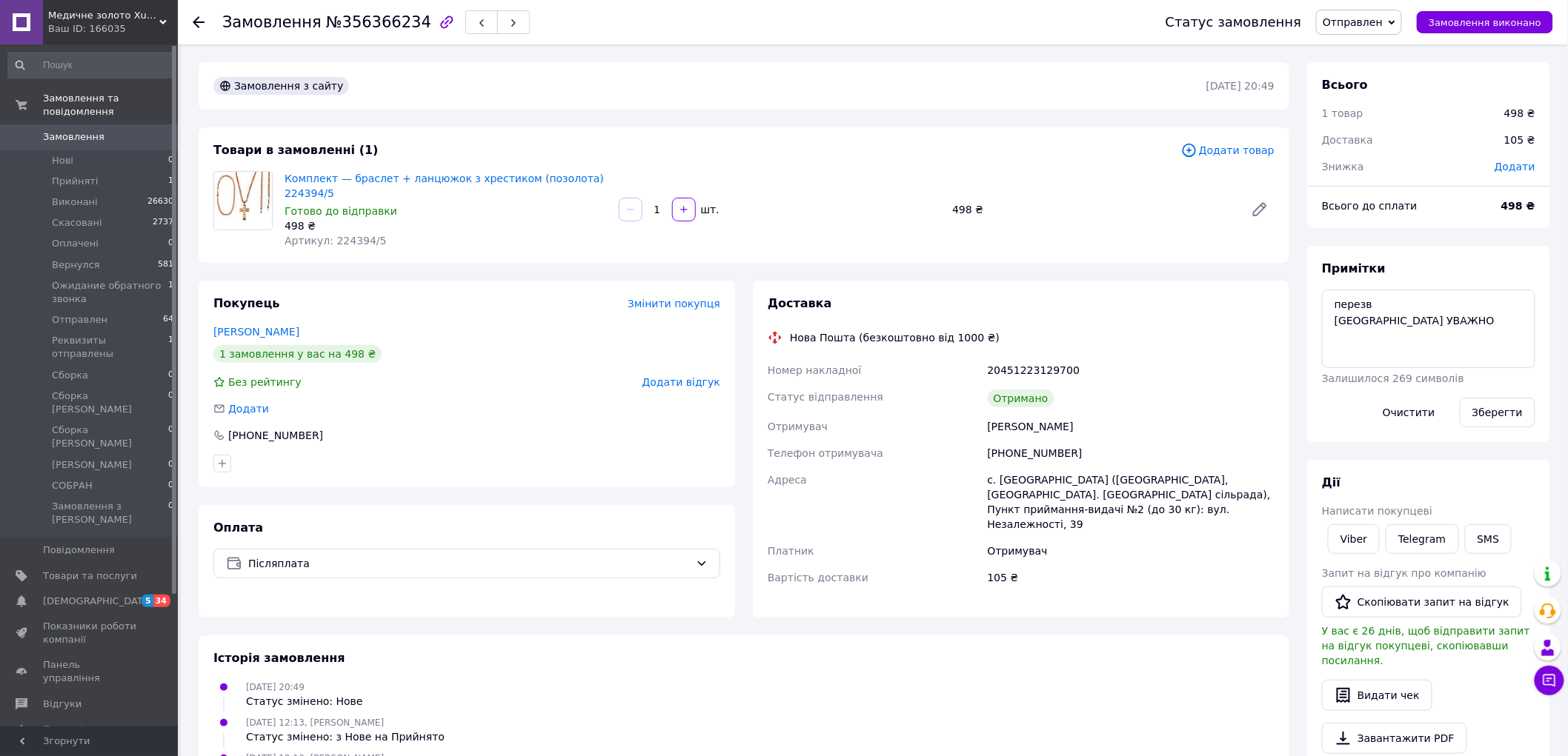
click at [395, 20] on span "№356366234" at bounding box center [378, 22] width 105 height 18
copy h1 "Замовлення №356366234"
click at [1017, 414] on div "Мартинюк Інна" at bounding box center [1131, 427] width 293 height 26
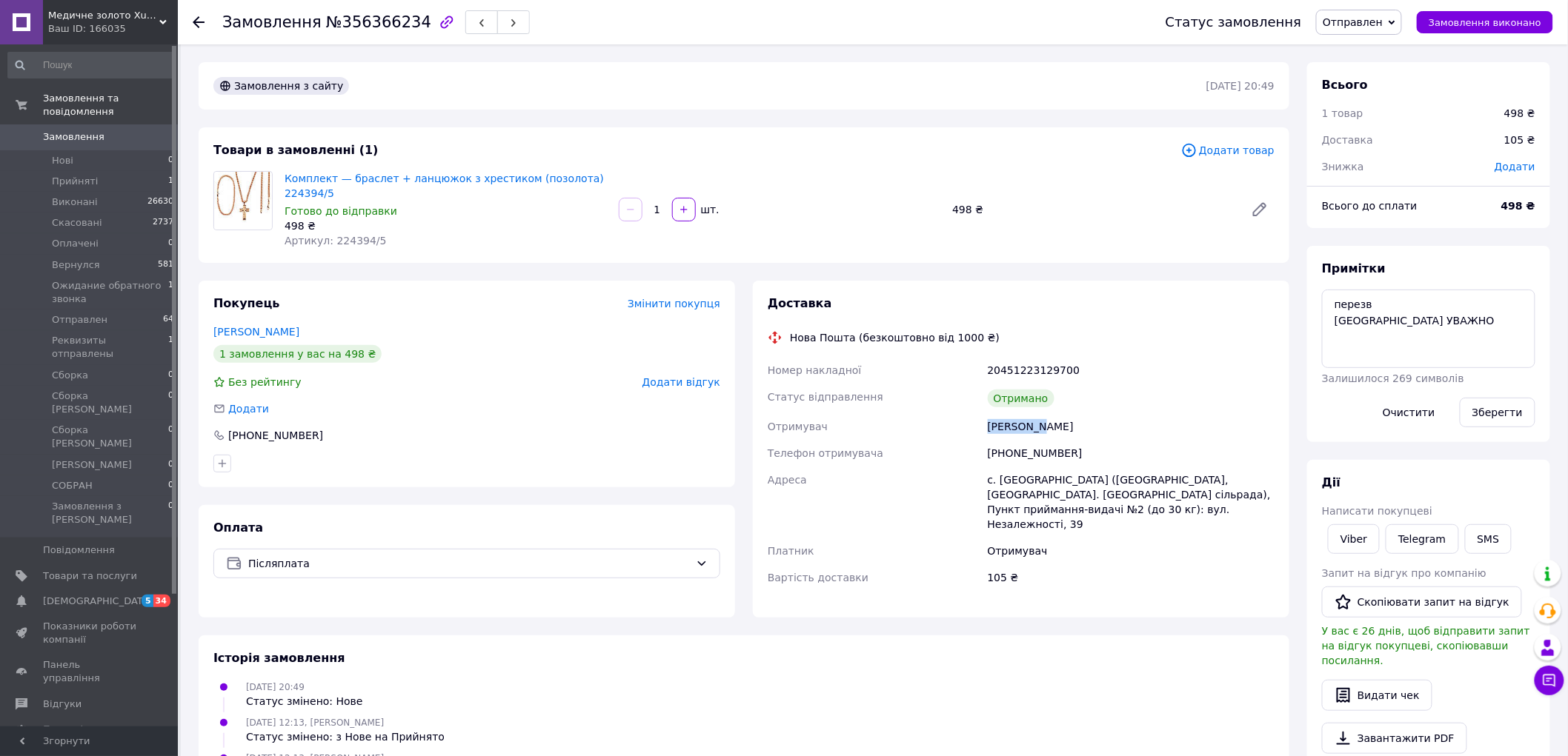
click at [1017, 414] on div "Мартинюк Інна" at bounding box center [1131, 427] width 293 height 26
copy div "Мартинюк Інна"
click at [346, 235] on span "Артикул: 224394/5" at bounding box center [335, 241] width 102 height 12
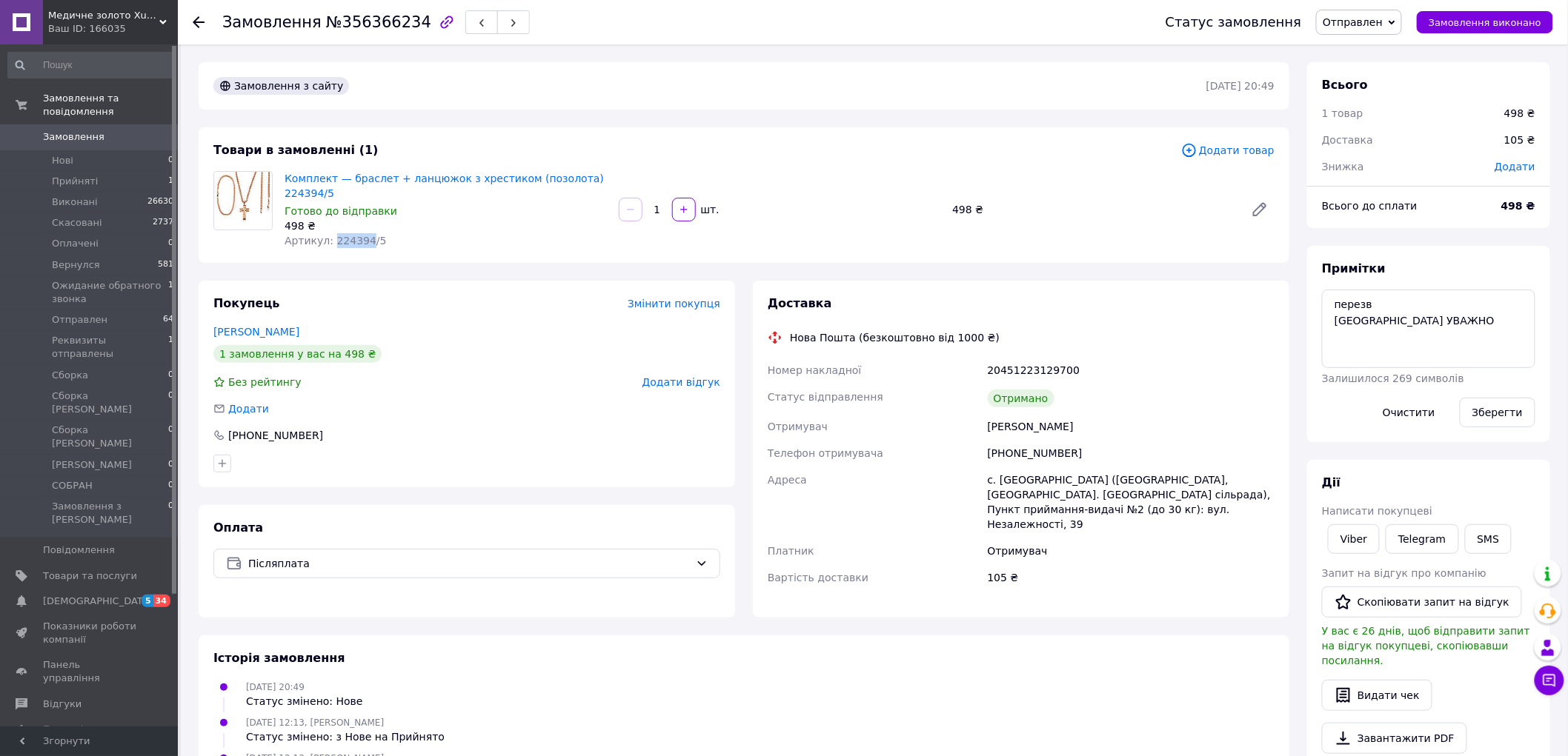
copy span "224394"
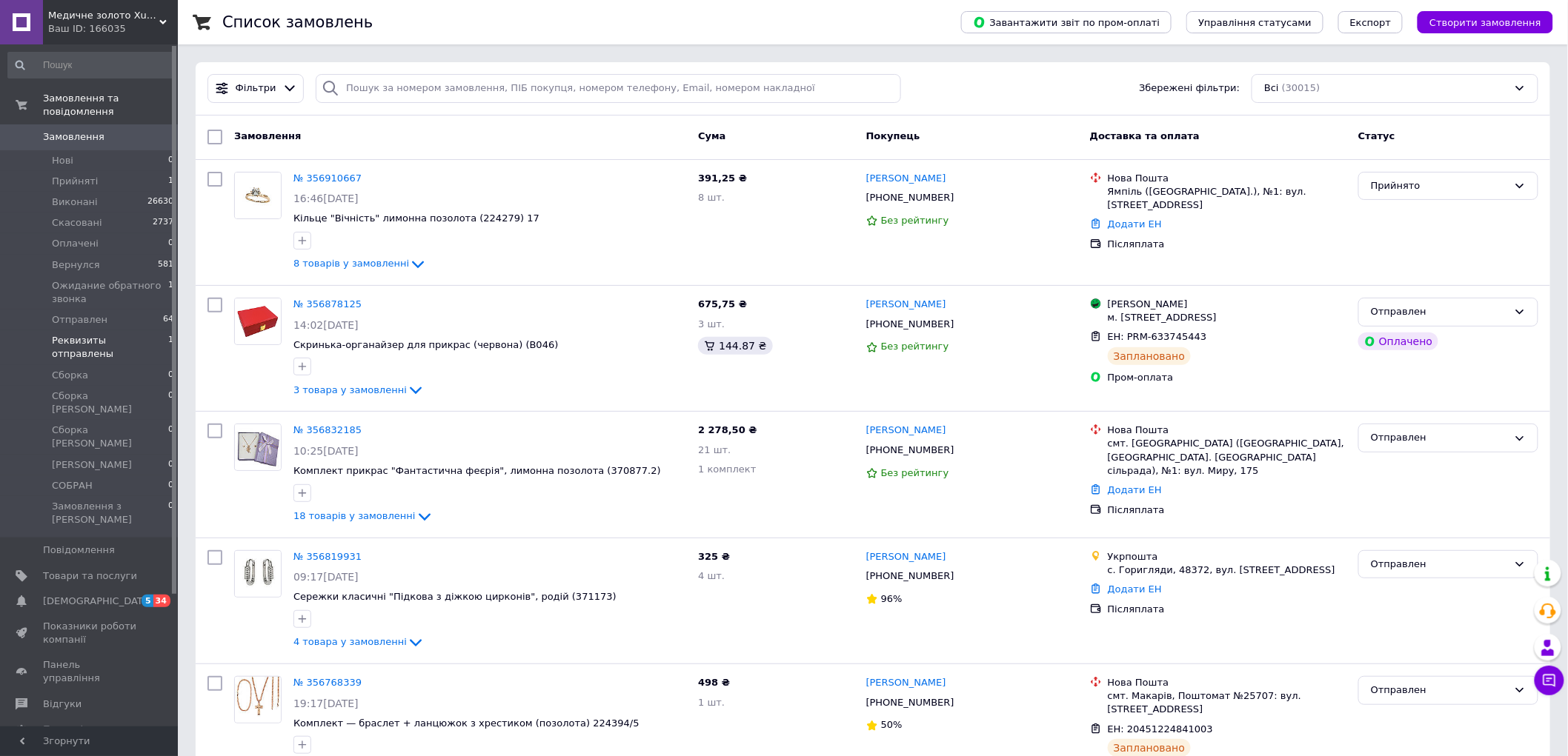
click at [87, 334] on span "Реквизиты отправлены" at bounding box center [110, 347] width 116 height 26
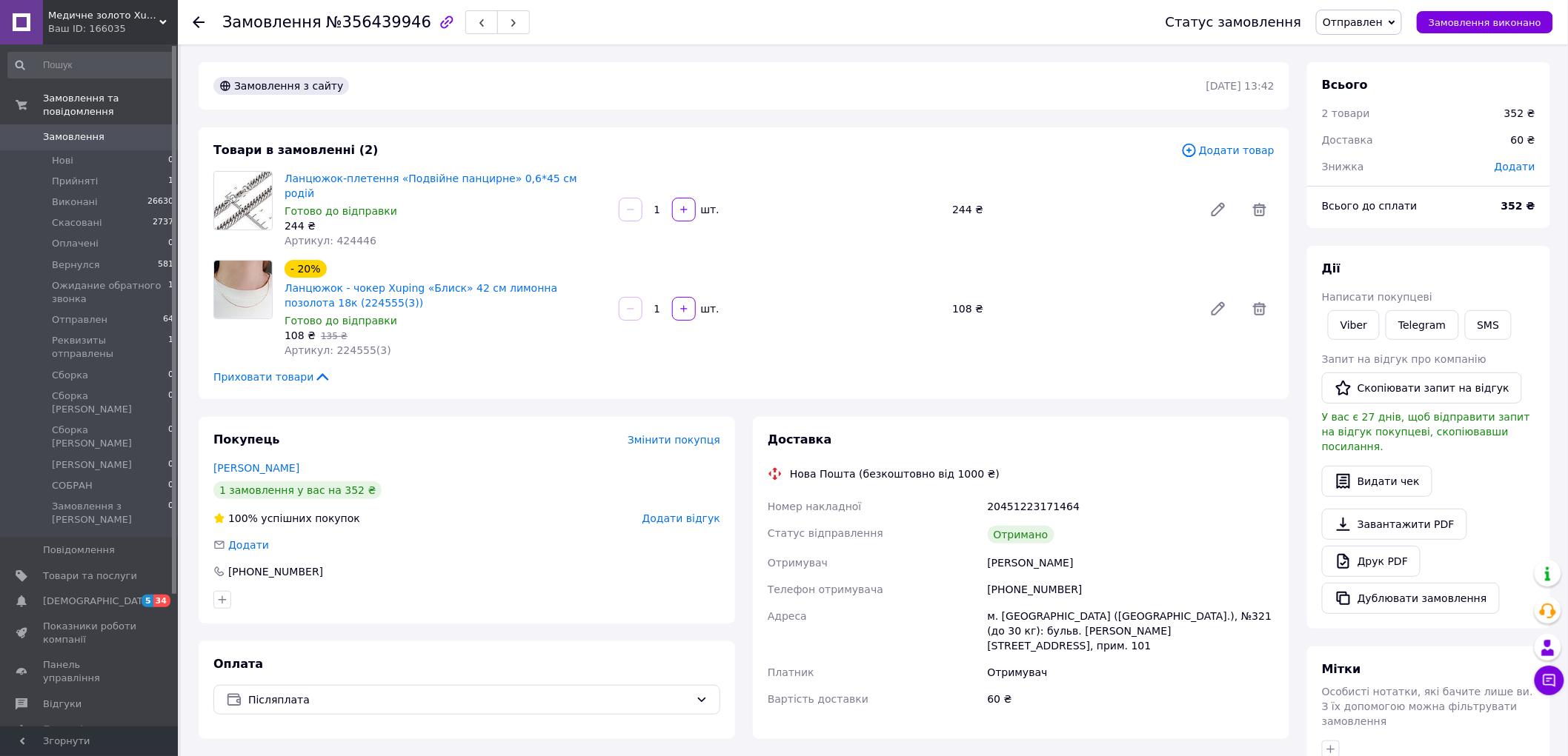
click at [376, 21] on span "№356439946" at bounding box center [378, 22] width 105 height 18
copy h1 "Замовлення №356439946"
click at [1014, 550] on div "Богданова Татьяна" at bounding box center [1131, 563] width 293 height 26
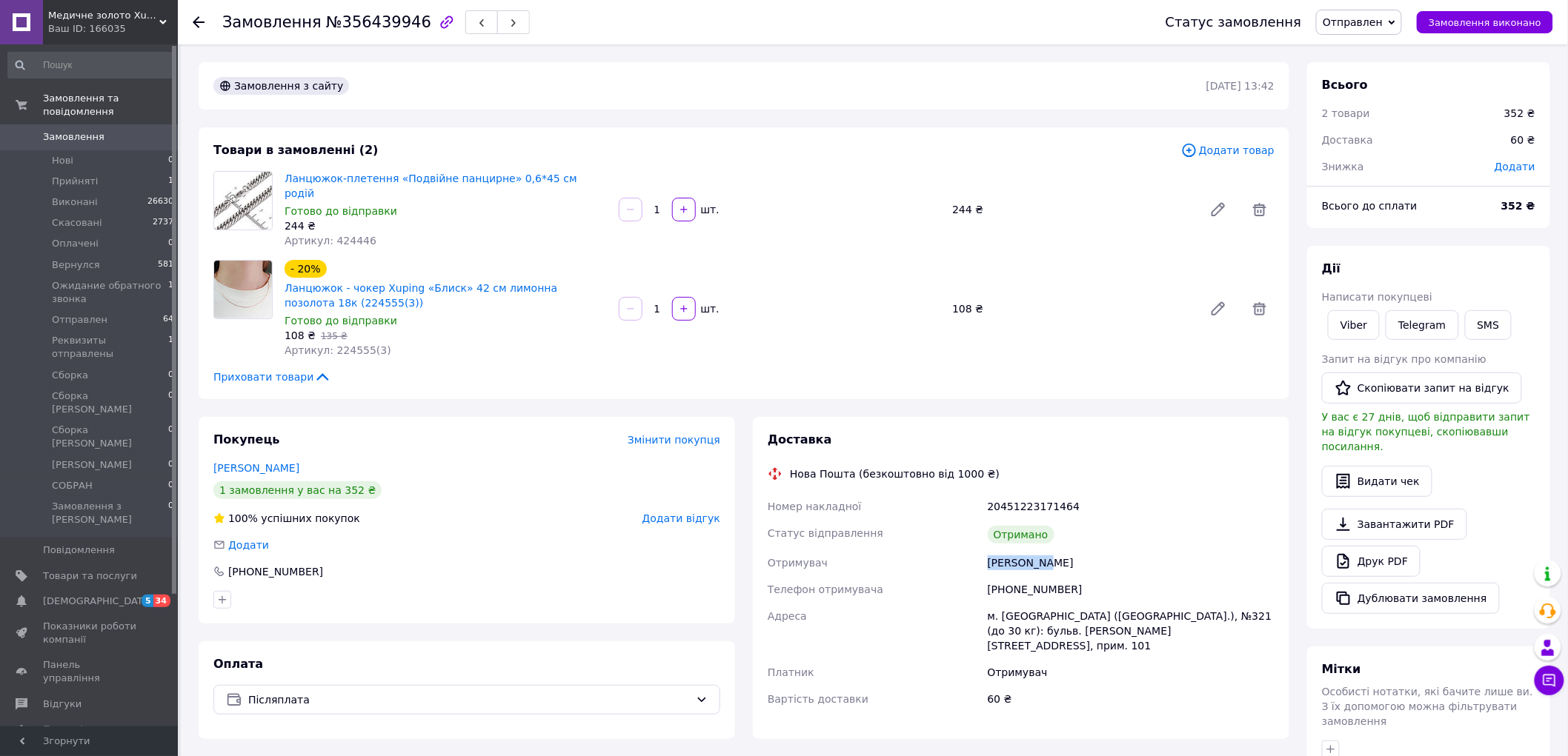
click at [1014, 550] on div "Богданова Татьяна" at bounding box center [1131, 563] width 293 height 26
copy div "Богданова Татьяна"
click at [525, 370] on div "Приховати товари" at bounding box center [743, 377] width 1061 height 14
click at [598, 593] on div at bounding box center [466, 600] width 513 height 24
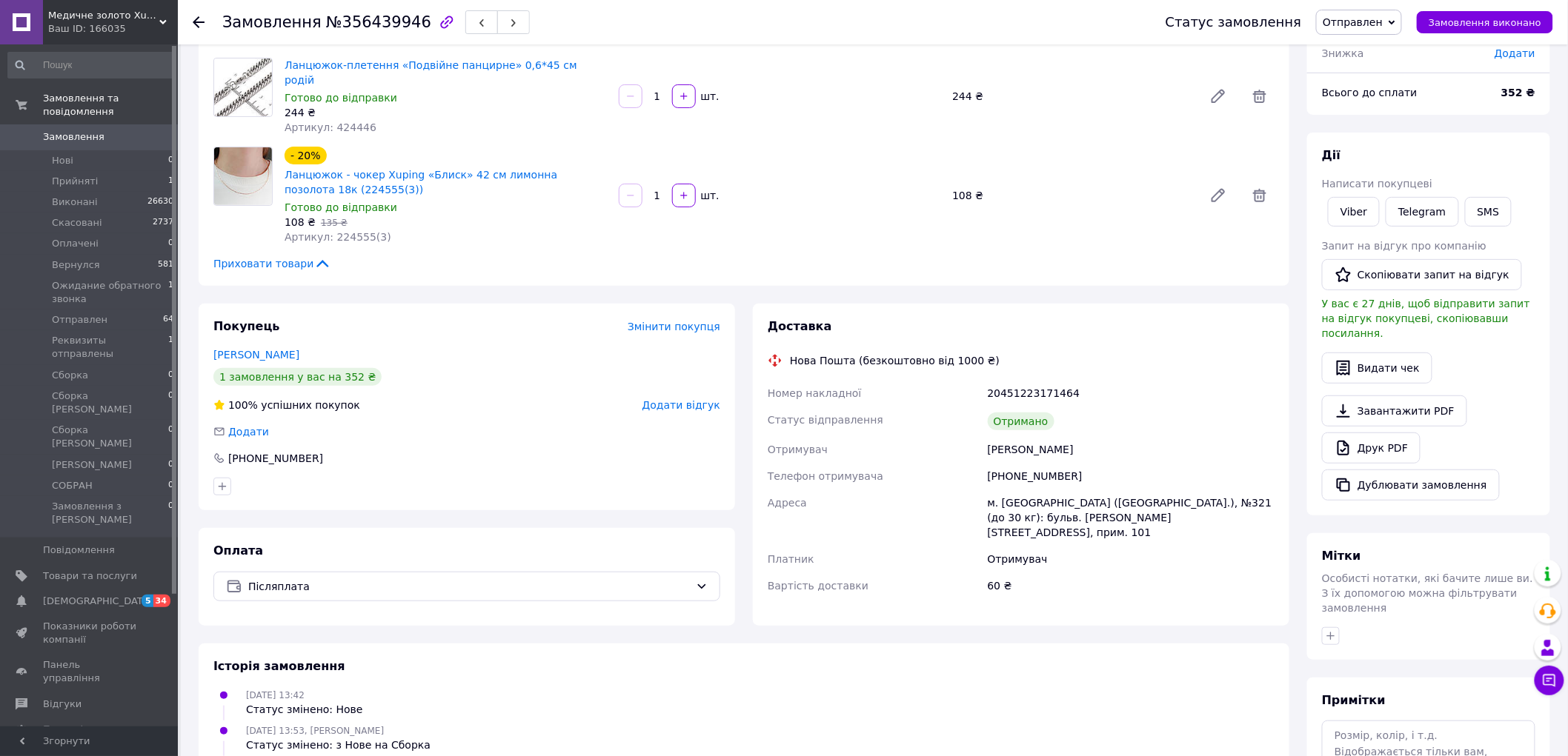
scroll to position [224, 0]
